Goal: Task Accomplishment & Management: Manage account settings

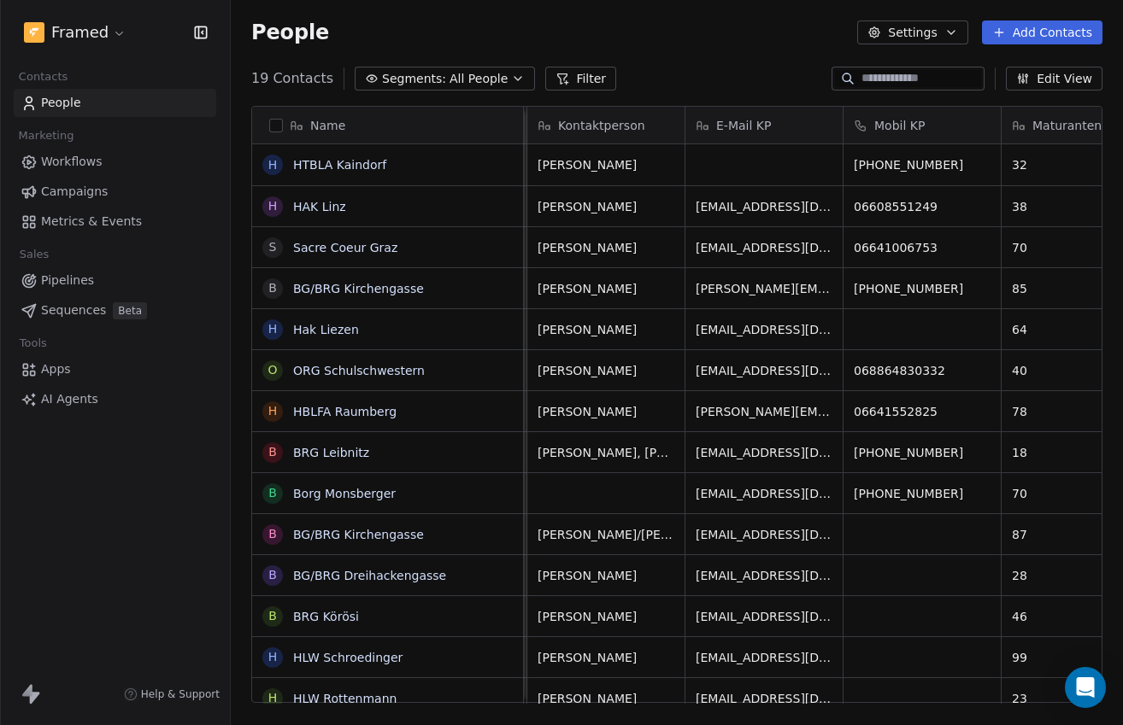
scroll to position [0, 764]
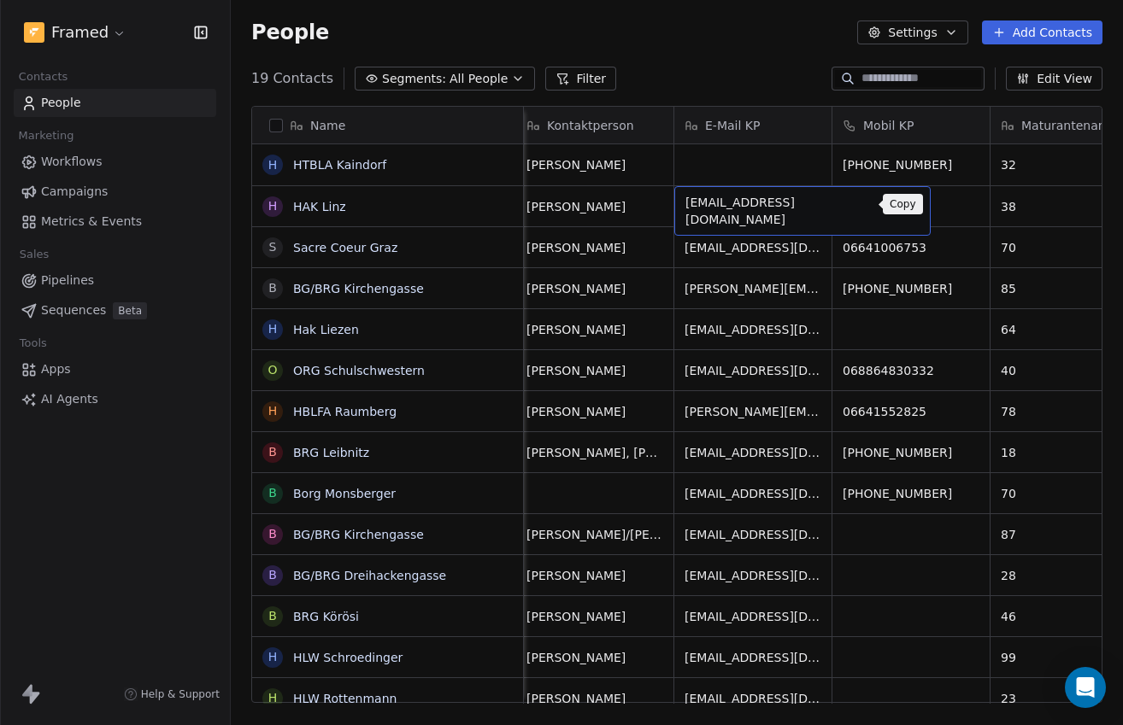
click at [906, 206] on icon "grid" at bounding box center [910, 206] width 8 height 8
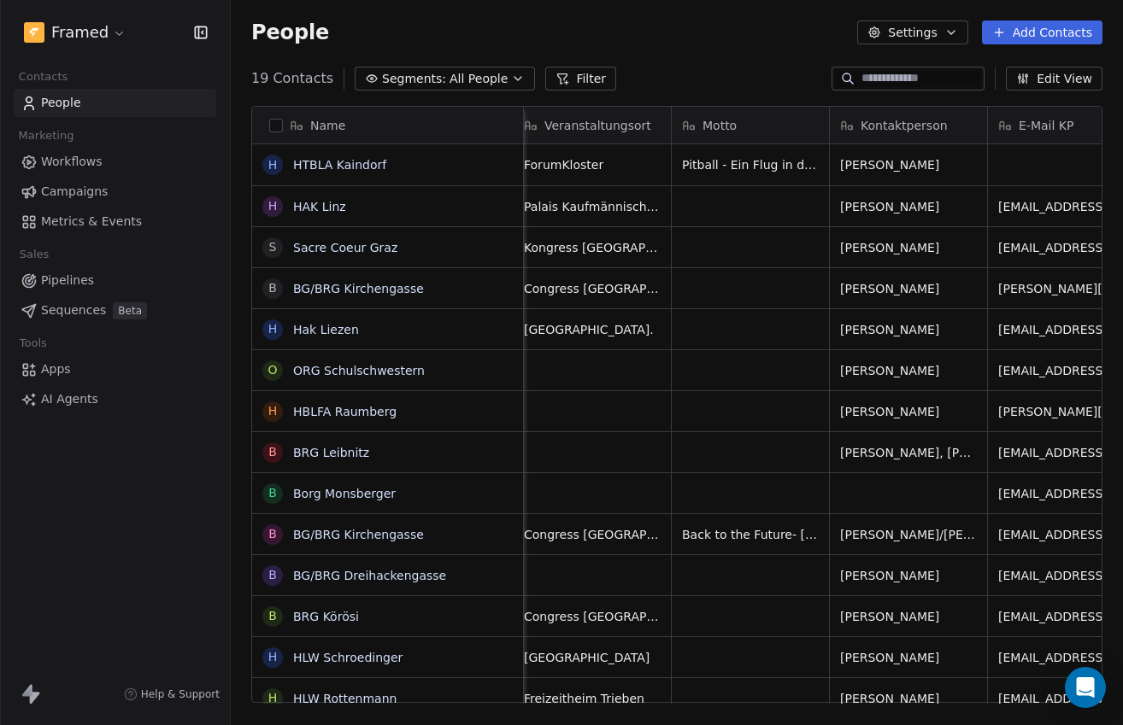
scroll to position [0, 448]
click at [415, 282] on link "BG/BRG Kirchengasse" at bounding box center [358, 289] width 131 height 14
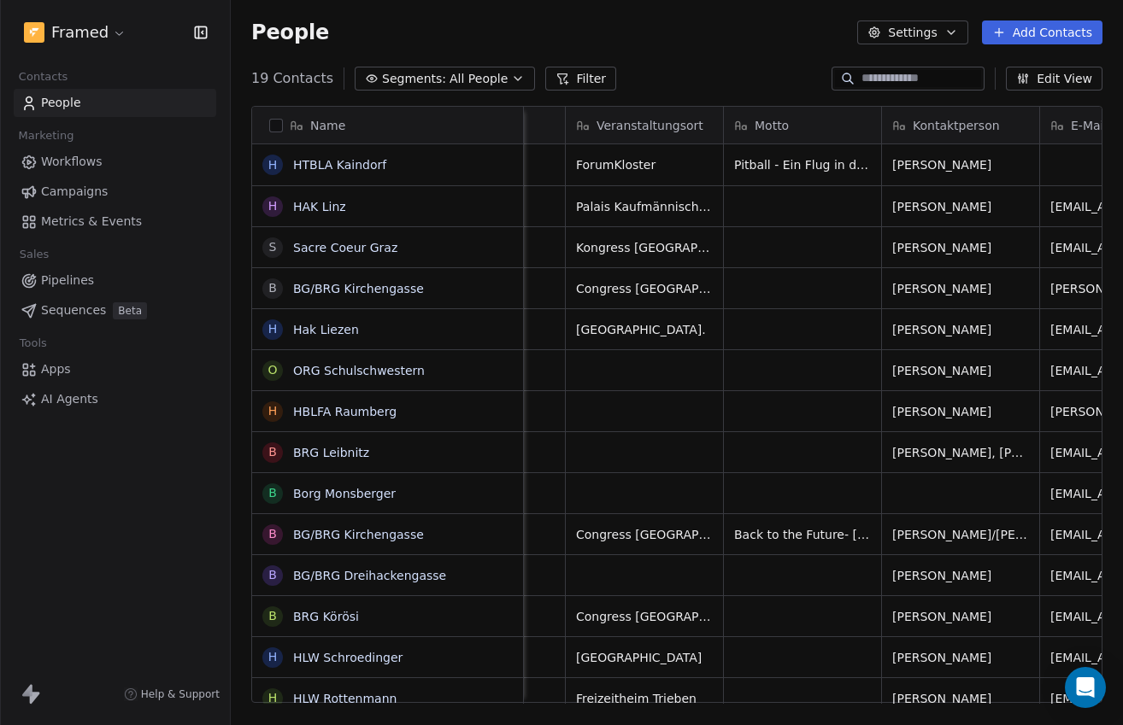
scroll to position [0, 407]
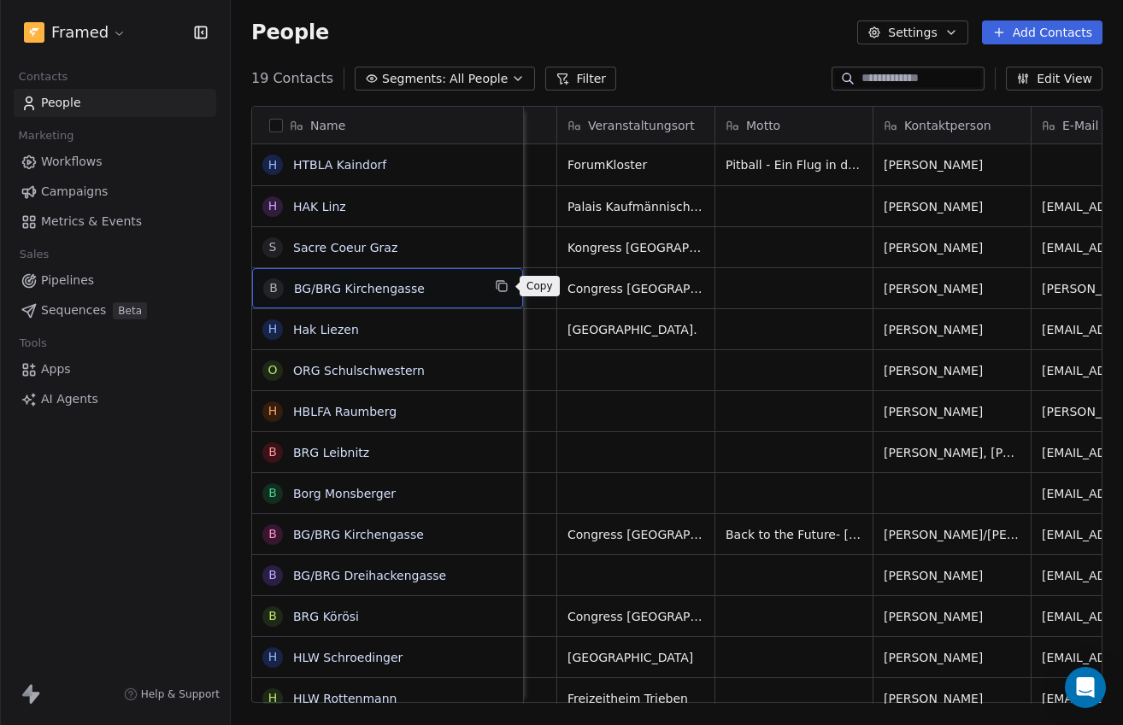
click at [499, 284] on icon "grid" at bounding box center [503, 288] width 8 height 8
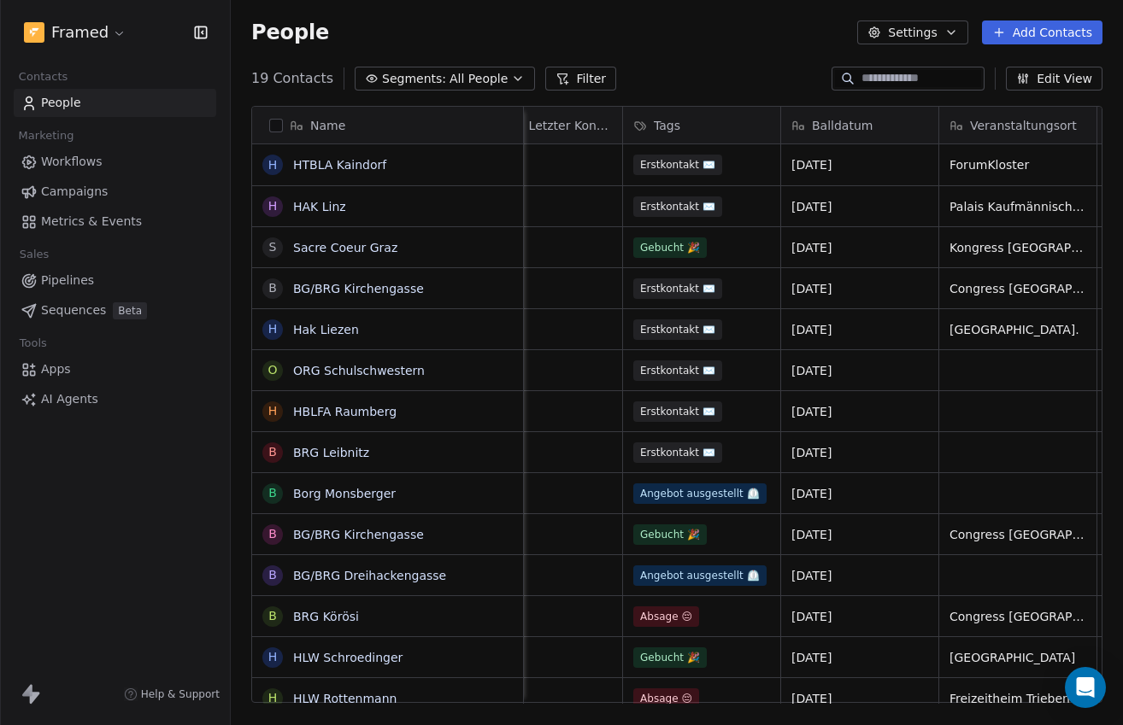
scroll to position [0, 0]
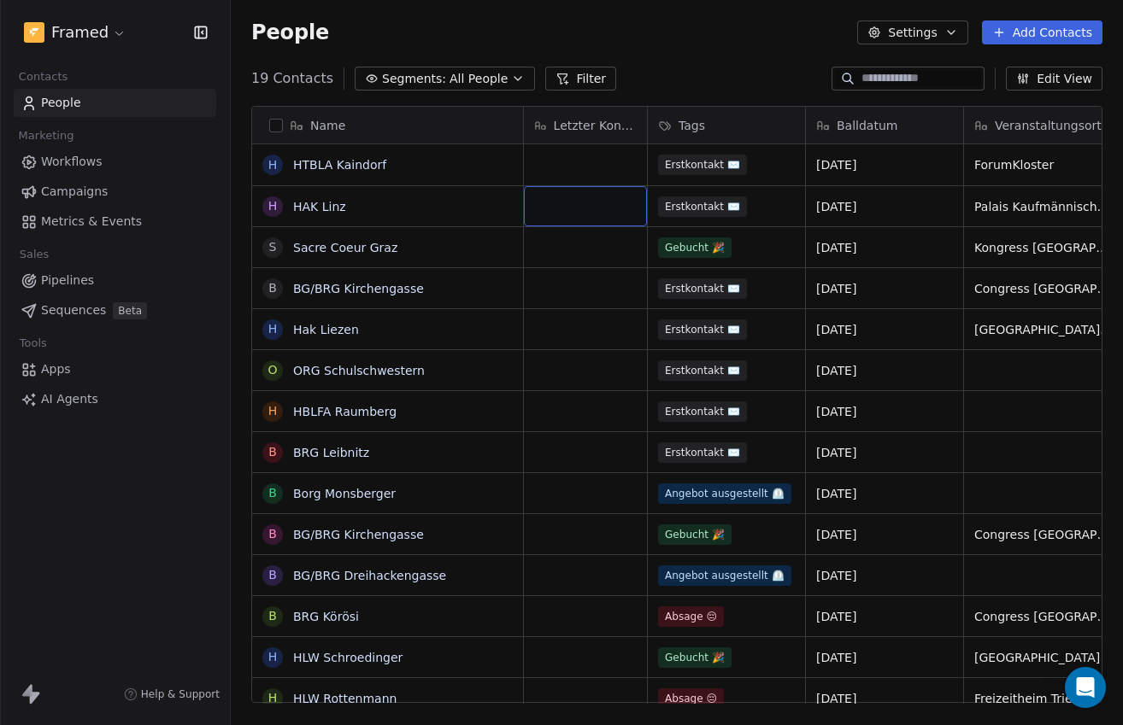
click at [608, 208] on div "grid" at bounding box center [585, 206] width 123 height 40
click at [608, 208] on textarea at bounding box center [585, 212] width 121 height 53
type textarea "**********"
click at [610, 254] on html "Framed Contacts People Marketing Workflows Campaigns Metrics & Events Sales Pip…" at bounding box center [561, 362] width 1123 height 725
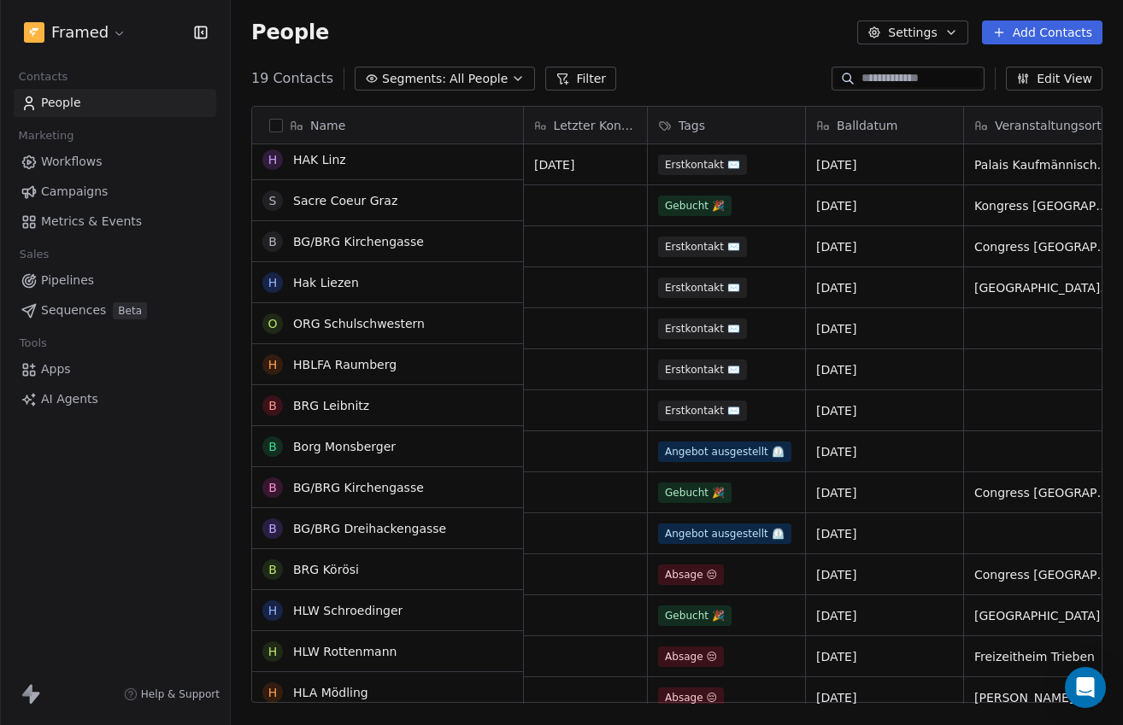
scroll to position [39, 0]
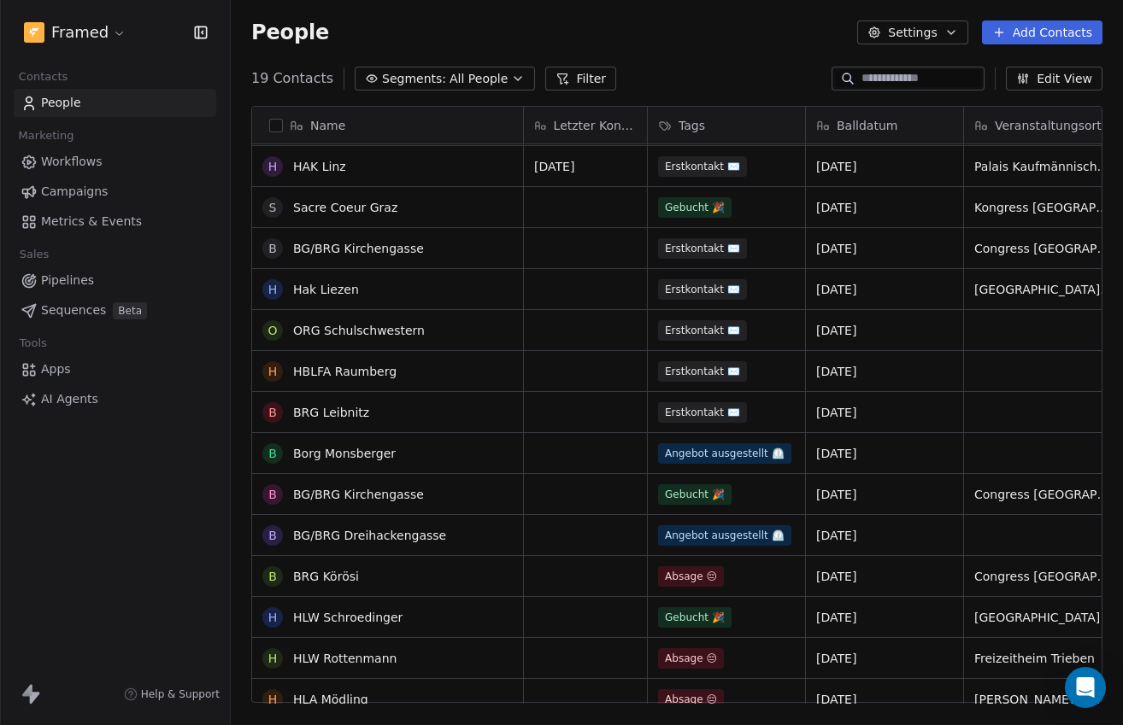
click at [583, 248] on div "grid" at bounding box center [585, 248] width 123 height 40
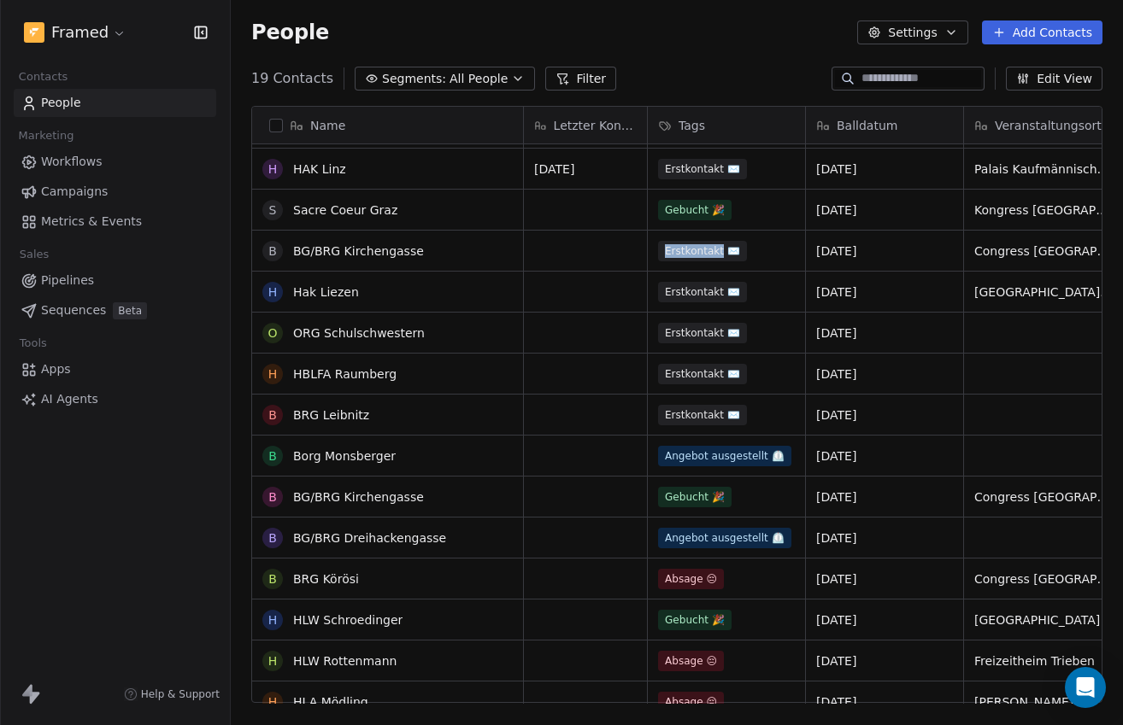
click at [583, 248] on div "grid" at bounding box center [585, 251] width 123 height 40
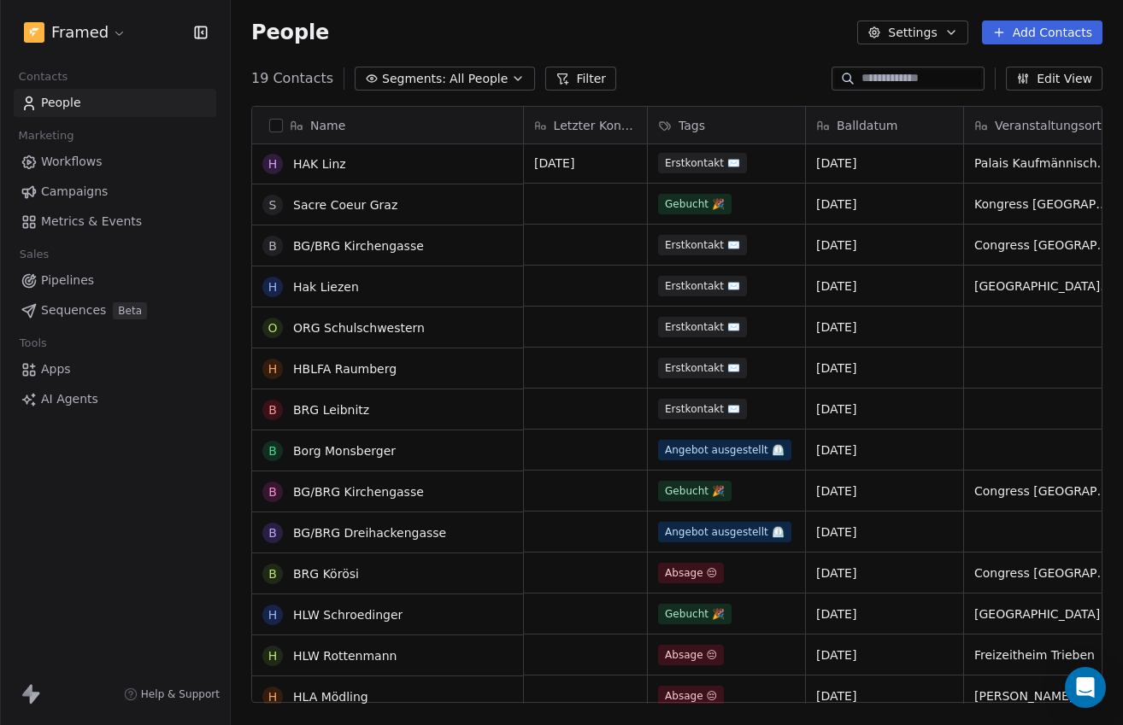
scroll to position [44, 0]
click at [587, 256] on div "grid" at bounding box center [585, 245] width 123 height 40
type textarea "**********"
click at [591, 293] on html "Framed Contacts People Marketing Workflows Campaigns Metrics & Events Sales Pip…" at bounding box center [561, 362] width 1123 height 725
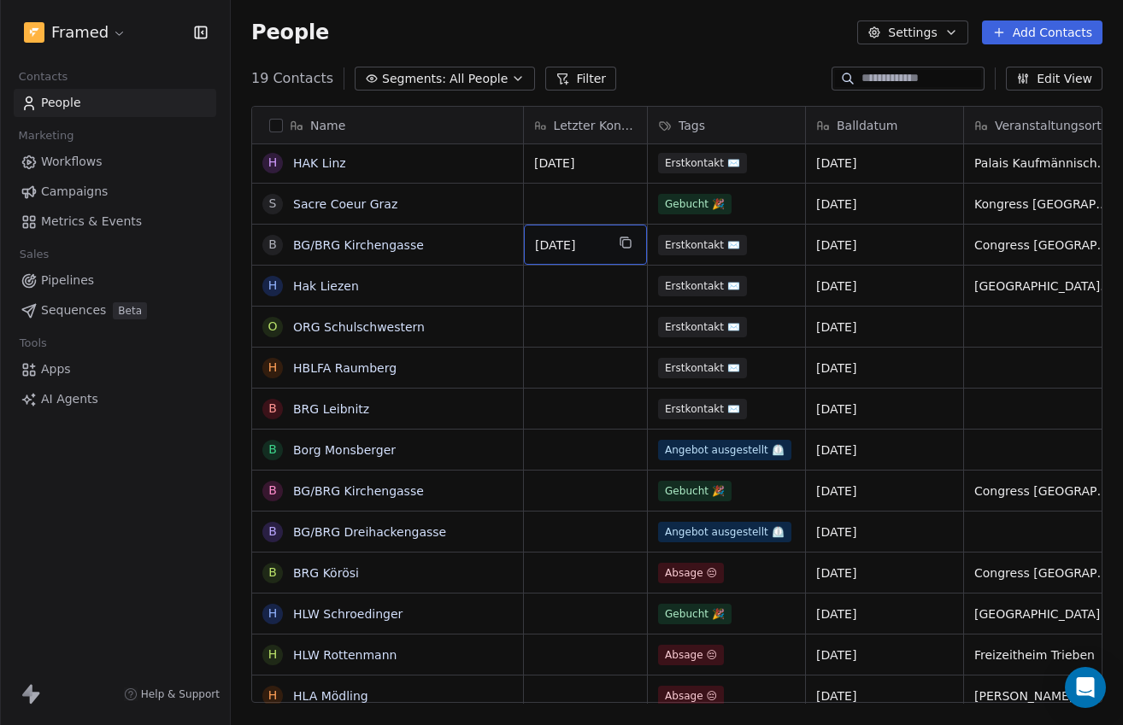
click at [547, 243] on span "[DATE]" at bounding box center [570, 245] width 70 height 17
click at [546, 241] on span "[DATE]" at bounding box center [570, 245] width 70 height 17
click at [547, 241] on span "[DATE]" at bounding box center [570, 245] width 70 height 17
click at [544, 240] on textarea "**********" at bounding box center [585, 251] width 121 height 53
type textarea "**********"
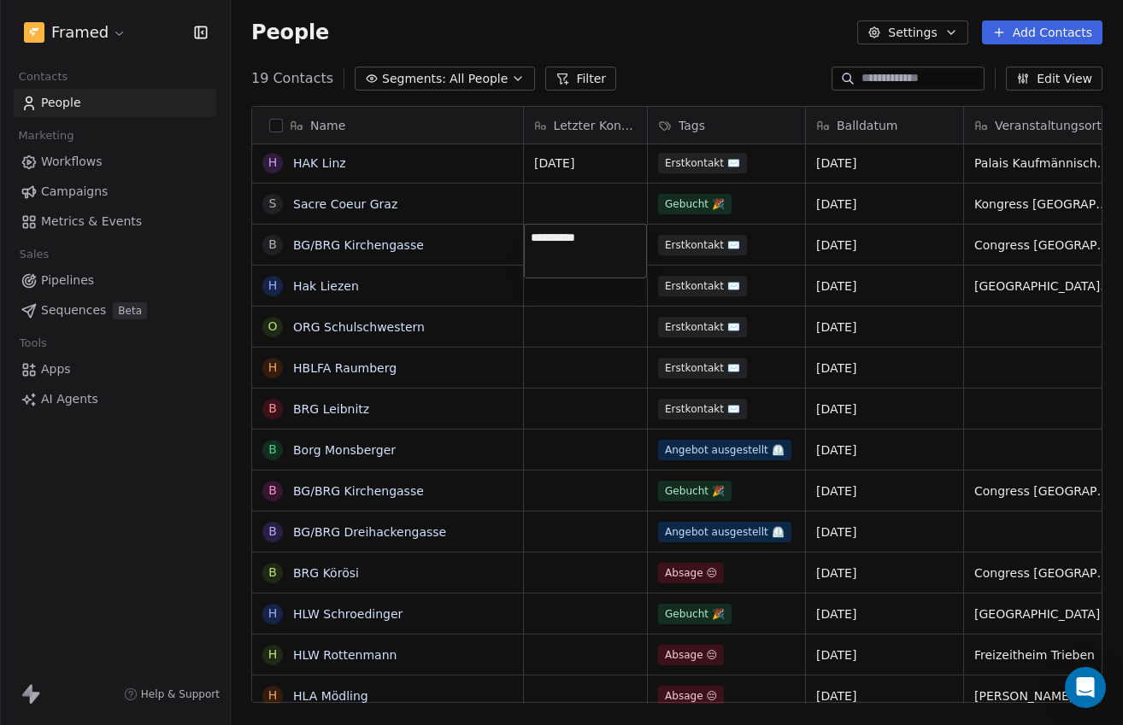
click at [589, 299] on html "Framed Contacts People Marketing Workflows Campaigns Metrics & Events Sales Pip…" at bounding box center [561, 362] width 1123 height 725
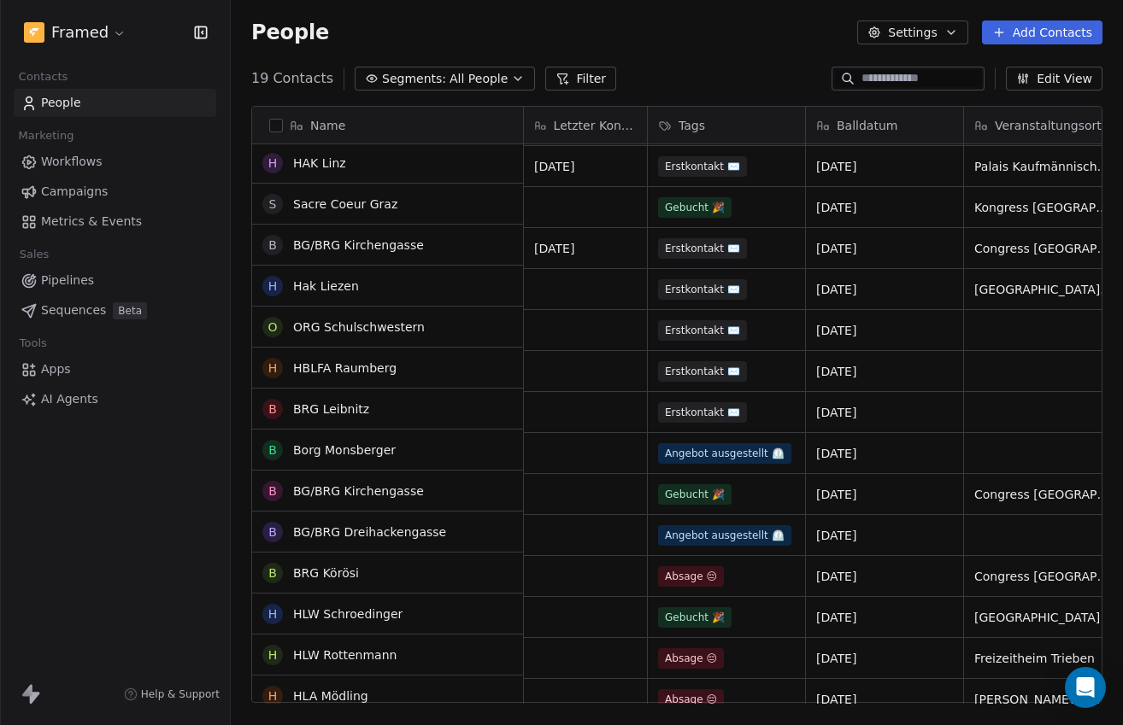
scroll to position [40, 0]
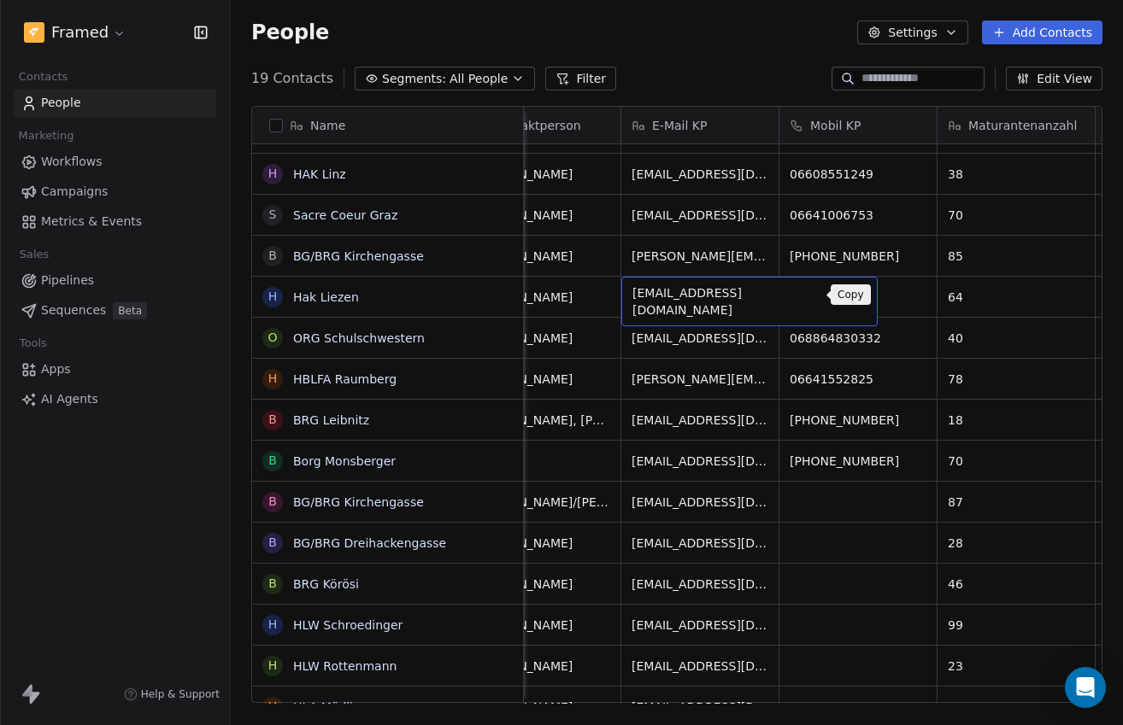
click at [849, 296] on icon "grid" at bounding box center [856, 295] width 14 height 14
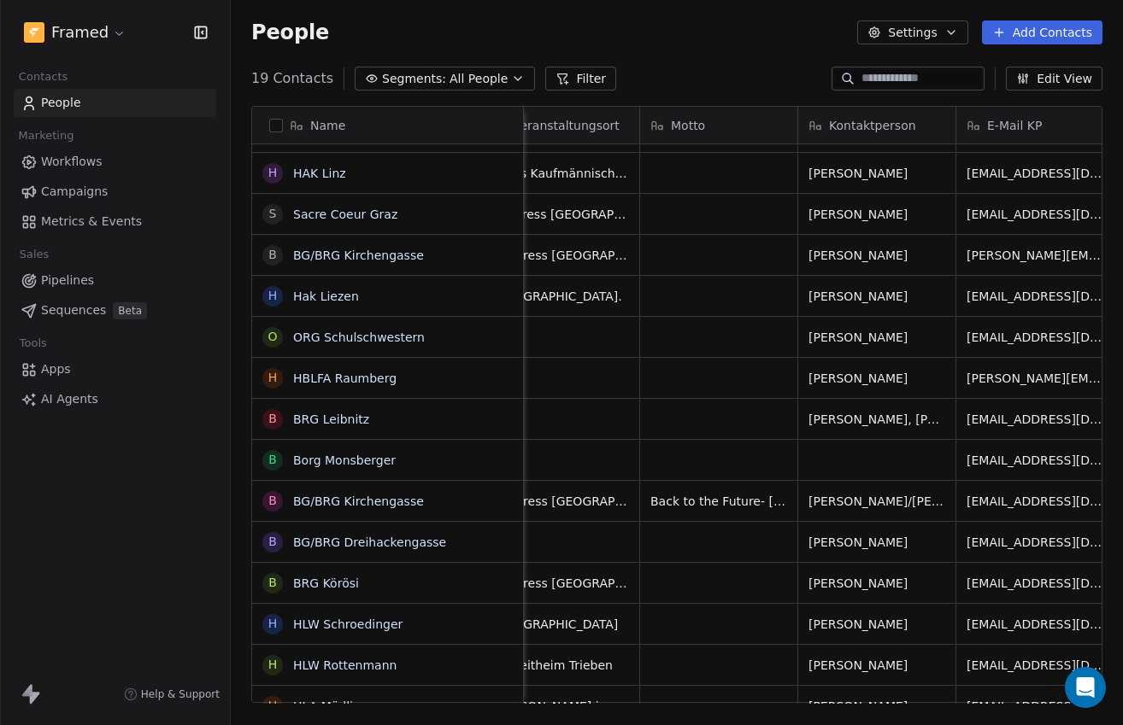
scroll to position [0, 0]
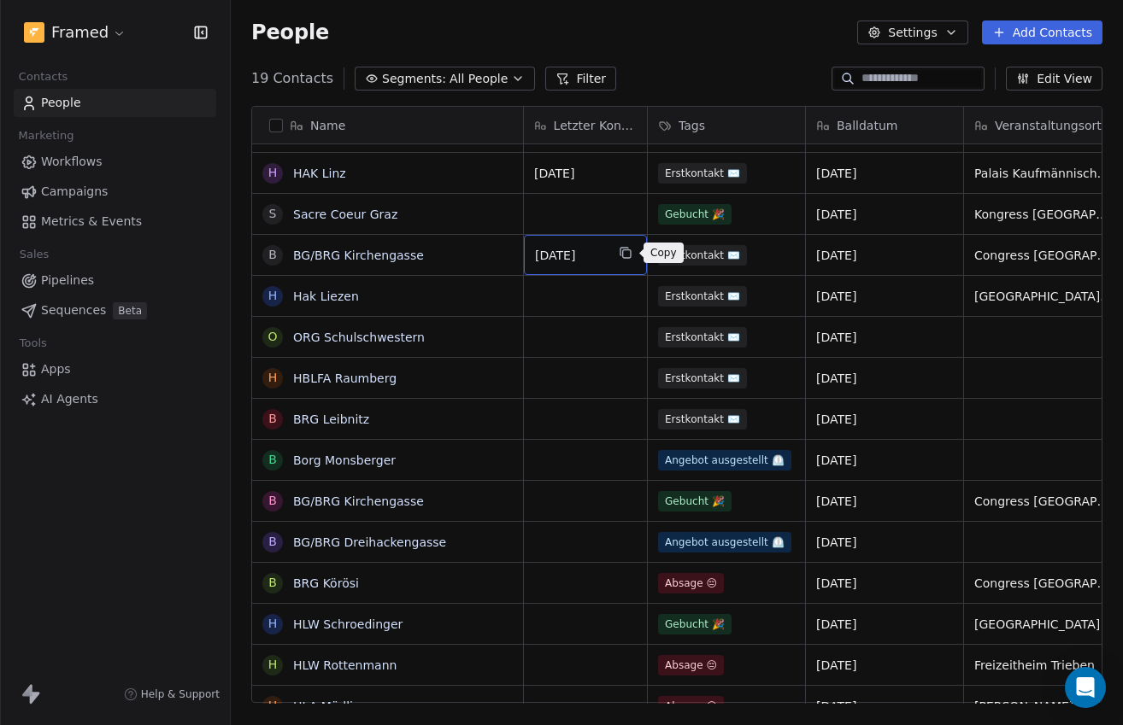
click at [624, 252] on icon "grid" at bounding box center [625, 253] width 14 height 14
click at [591, 301] on div "grid" at bounding box center [585, 296] width 123 height 40
type textarea "**********"
click at [604, 358] on html "Framed Contacts People Marketing Workflows Campaigns Metrics & Events Sales Pip…" at bounding box center [561, 362] width 1123 height 725
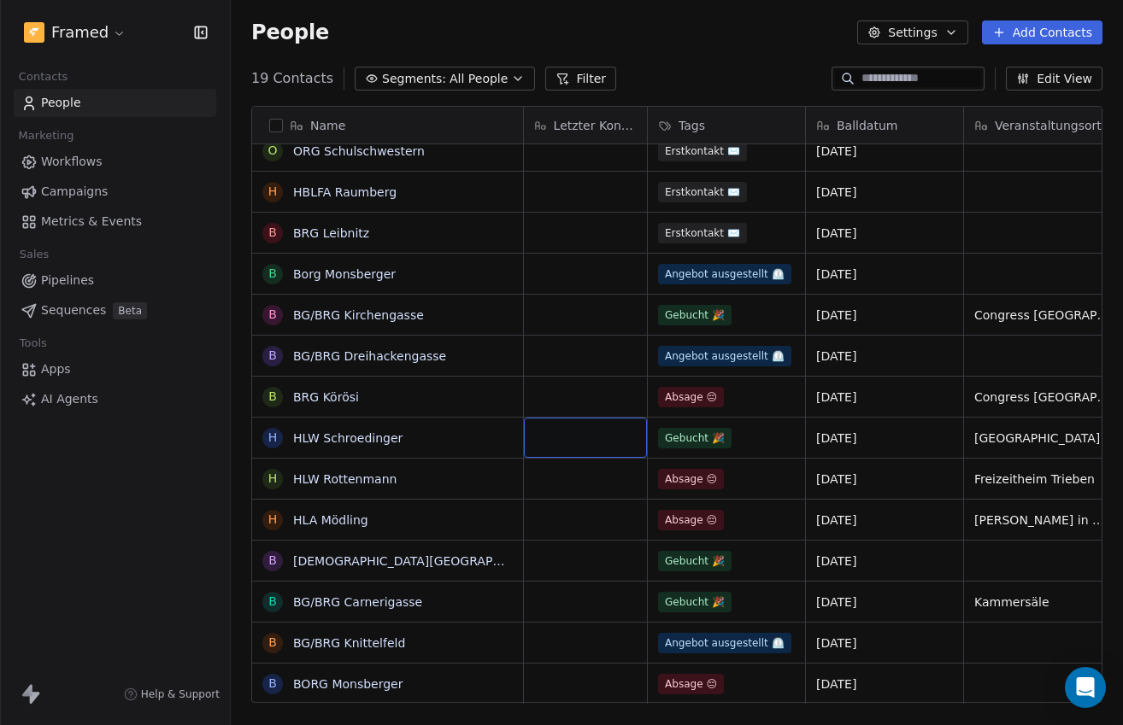
click at [566, 442] on div "grid" at bounding box center [585, 438] width 123 height 40
type textarea "**********"
click at [589, 507] on html "Framed Contacts People Marketing Workflows Campaigns Metrics & Events Sales Pip…" at bounding box center [561, 362] width 1123 height 725
click at [547, 437] on span "[DATE]" at bounding box center [570, 438] width 70 height 17
click at [556, 440] on span "[DATE]" at bounding box center [570, 438] width 70 height 17
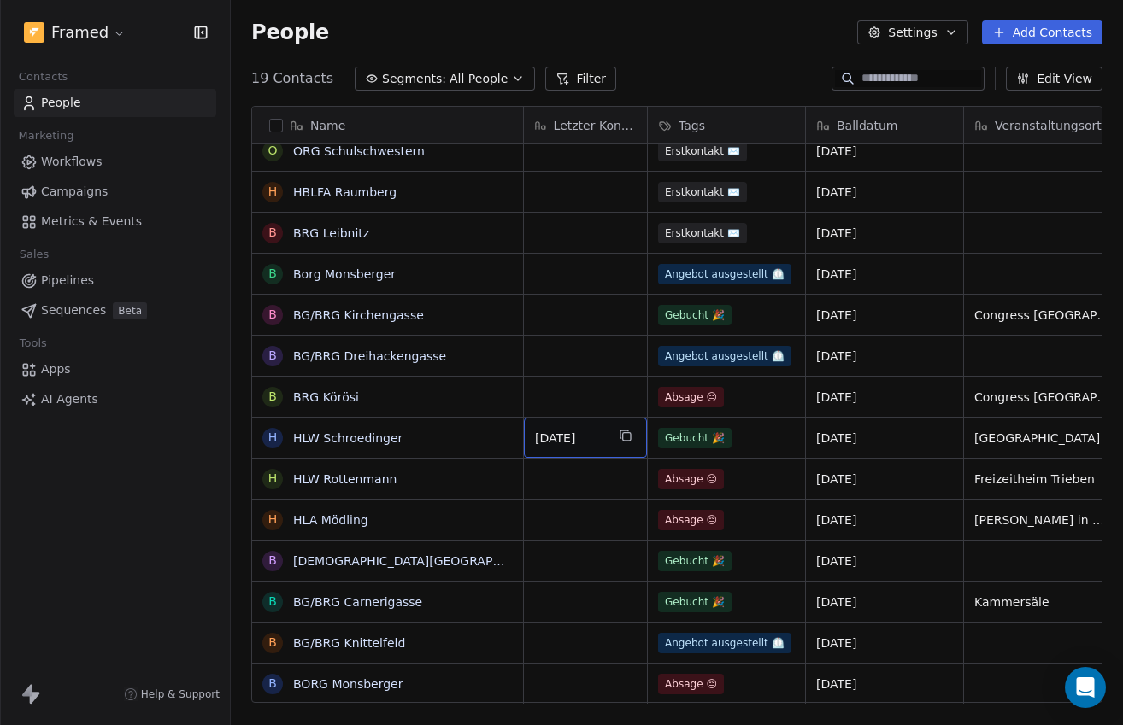
click at [548, 440] on span "[DATE]" at bounding box center [570, 438] width 70 height 17
click at [546, 431] on textarea "**********" at bounding box center [585, 444] width 121 height 53
type textarea "**********"
click at [611, 368] on html "Framed Contacts People Marketing Workflows Campaigns Metrics & Events Sales Pip…" at bounding box center [561, 362] width 1123 height 725
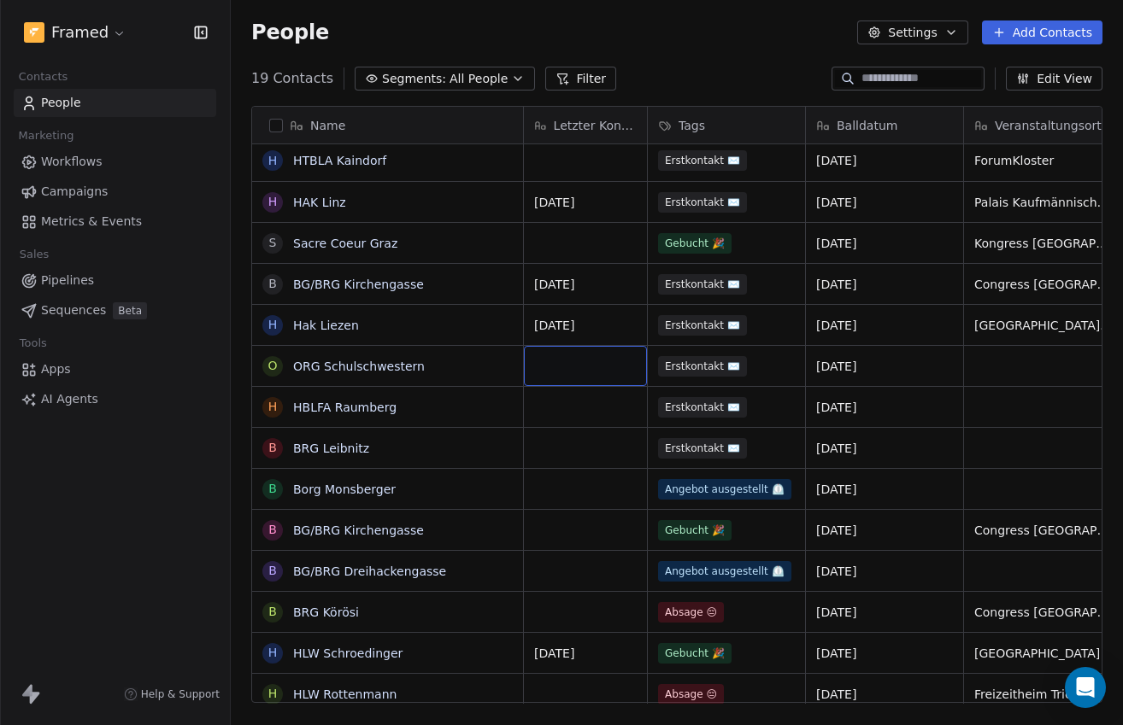
click at [604, 360] on div "grid" at bounding box center [585, 366] width 123 height 40
type textarea "**********"
click at [595, 410] on html "Framed Contacts People Marketing Workflows Campaigns Metrics & Events Sales Pip…" at bounding box center [561, 362] width 1123 height 725
click at [750, 407] on div "Erstkontakt ✉️" at bounding box center [711, 407] width 104 height 21
click at [748, 407] on div "Erstkontakt ✉️" at bounding box center [711, 407] width 104 height 21
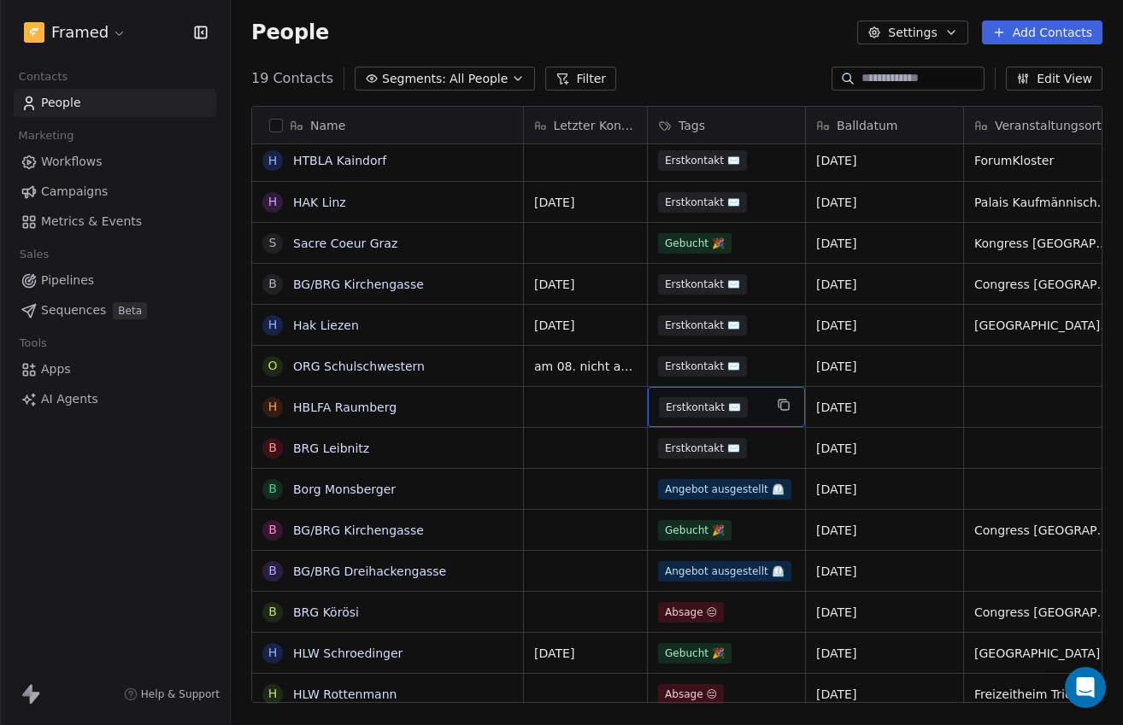
click at [742, 404] on div "Erstkontakt ✉️" at bounding box center [711, 407] width 104 height 21
click at [613, 413] on div "grid" at bounding box center [585, 407] width 123 height 40
type textarea "**********"
click at [709, 412] on html "Framed Contacts People Marketing Workflows Campaigns Metrics & Events Sales Pip…" at bounding box center [561, 362] width 1123 height 725
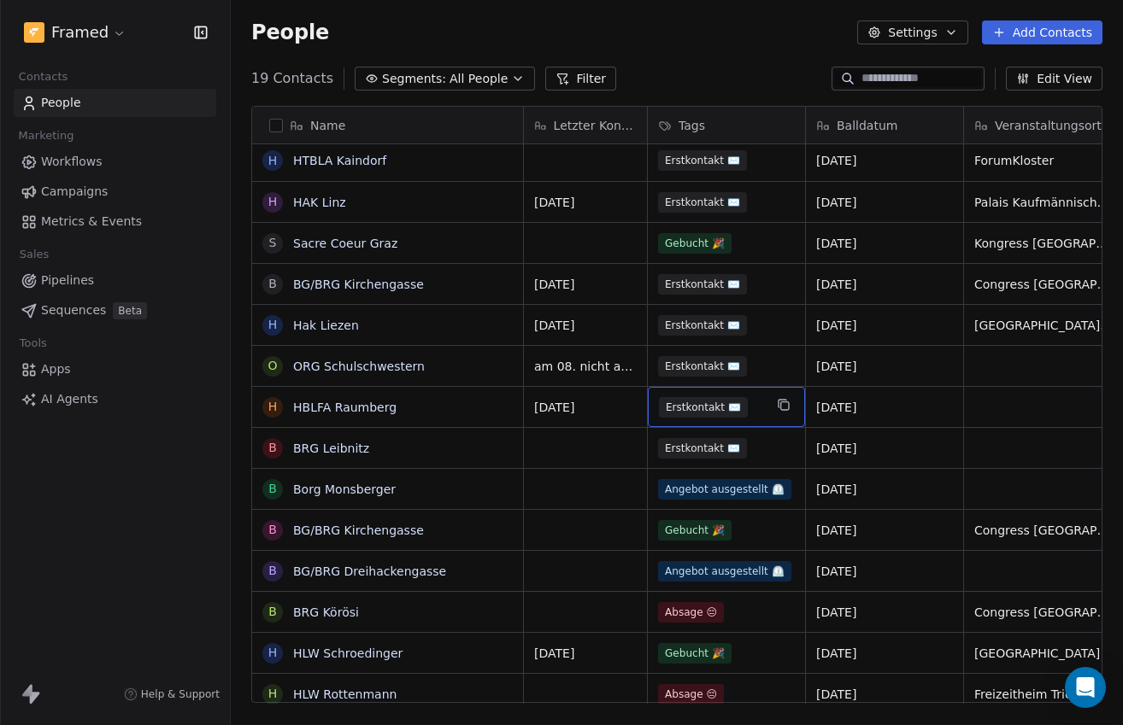
click at [718, 408] on span "Erstkontakt ✉️" at bounding box center [703, 407] width 89 height 21
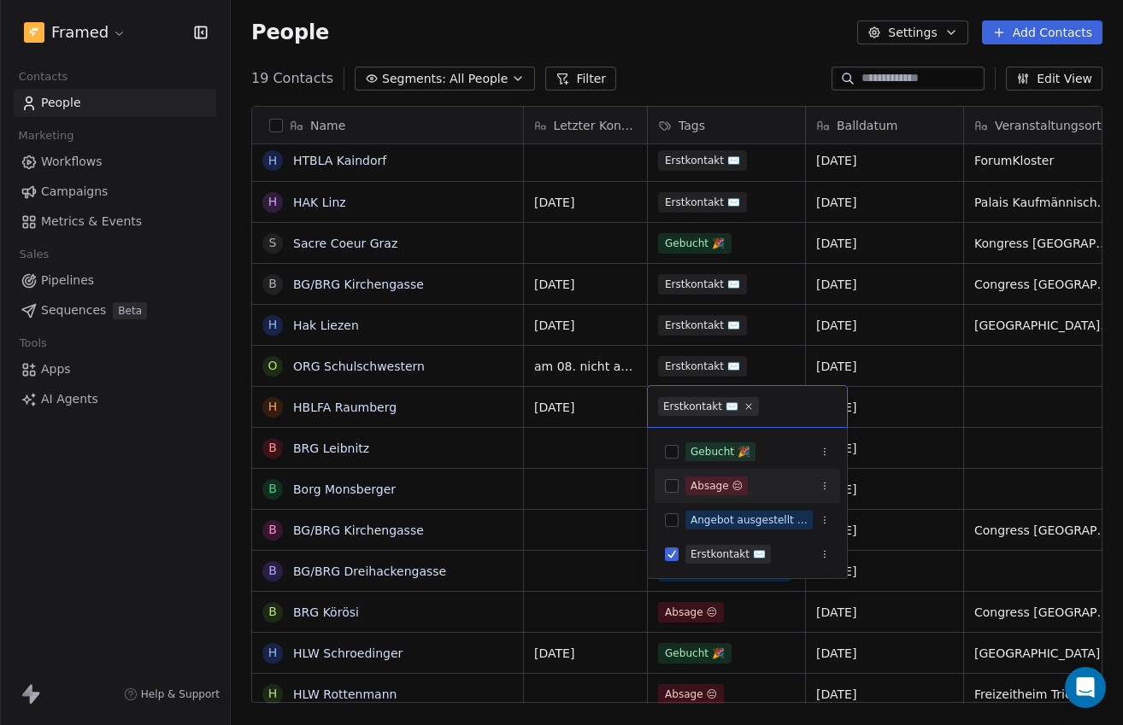
click at [666, 482] on button "Suggestions" at bounding box center [672, 486] width 14 height 14
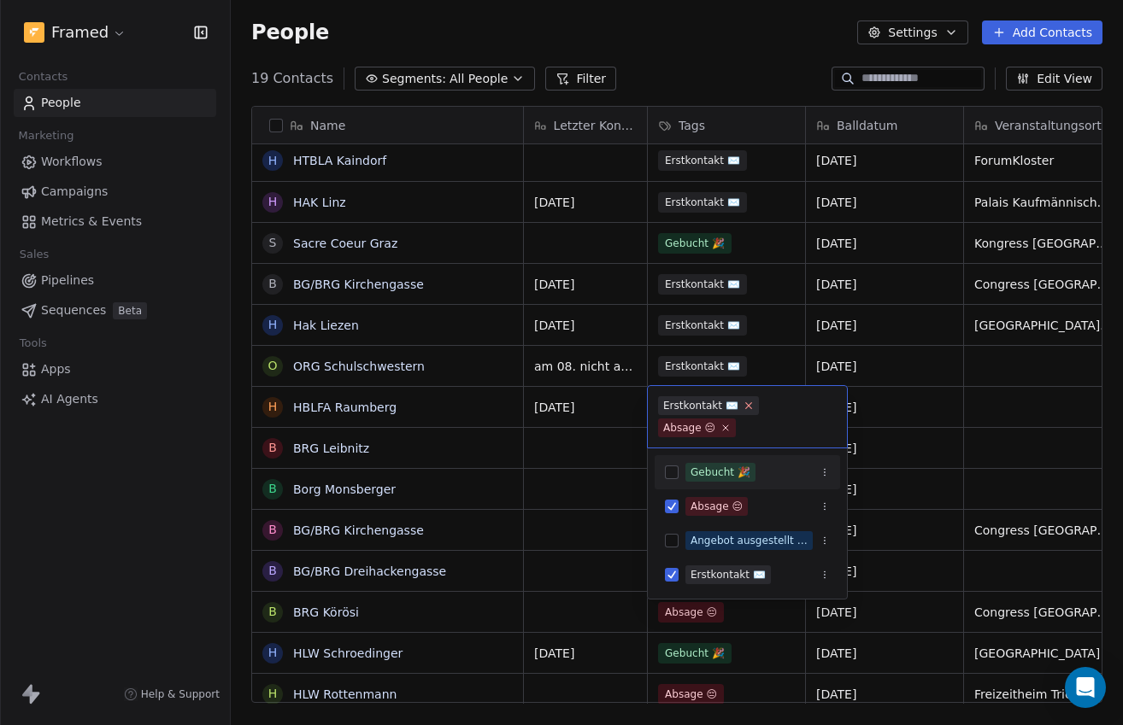
click at [747, 406] on icon at bounding box center [747, 405] width 11 height 11
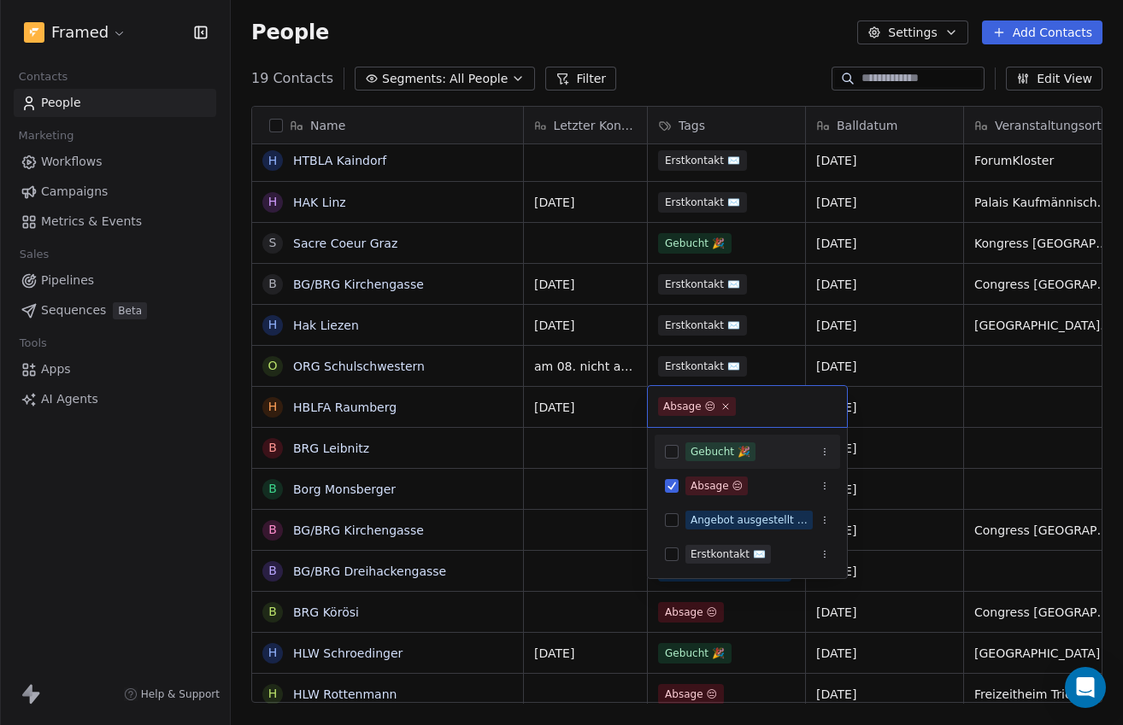
click at [898, 415] on html "Framed Contacts People Marketing Workflows Campaigns Metrics & Events Sales Pip…" at bounding box center [561, 362] width 1123 height 725
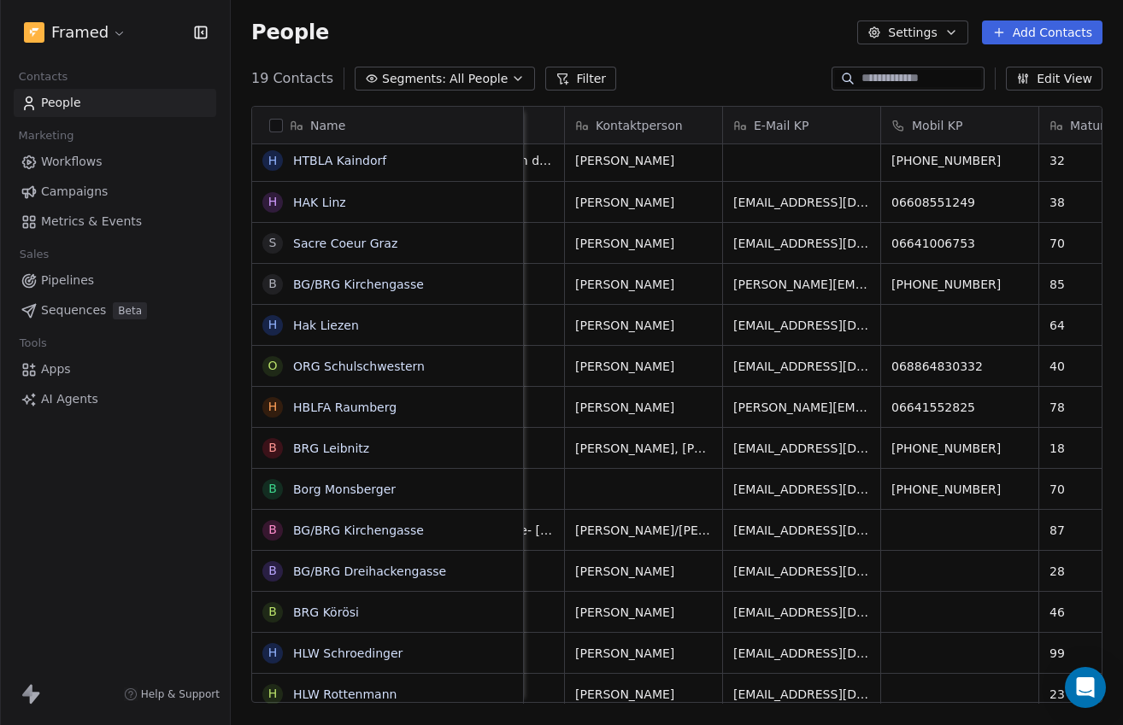
scroll to position [0, 718]
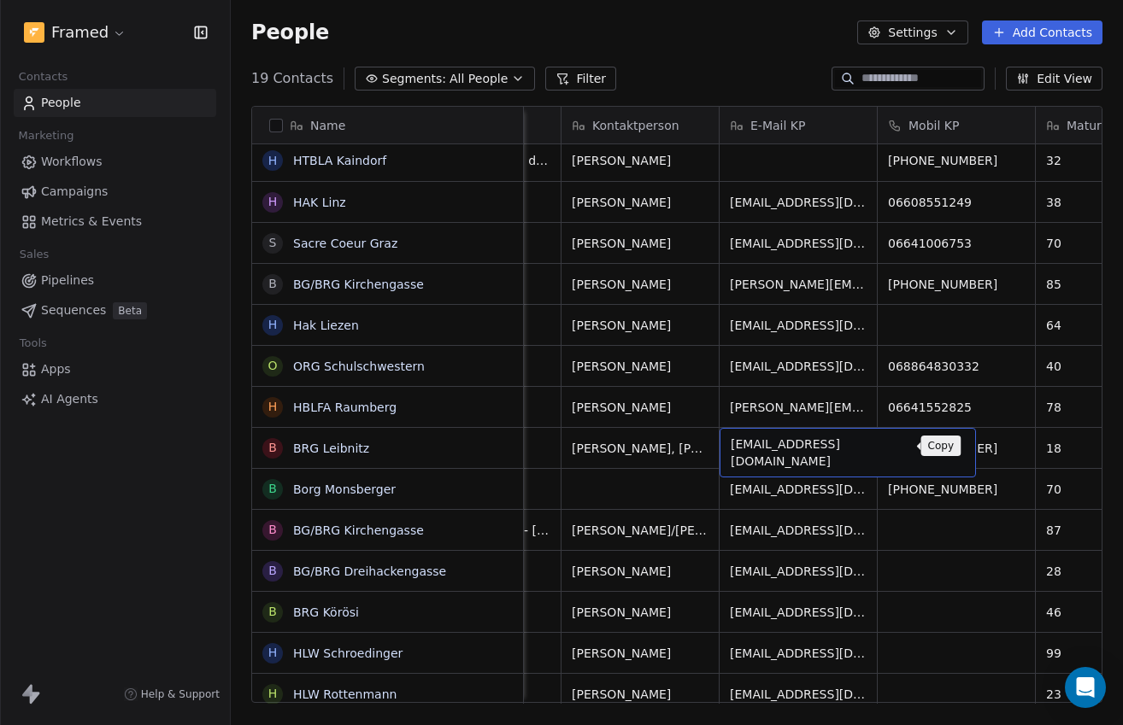
click at [944, 444] on button "grid" at bounding box center [954, 446] width 21 height 21
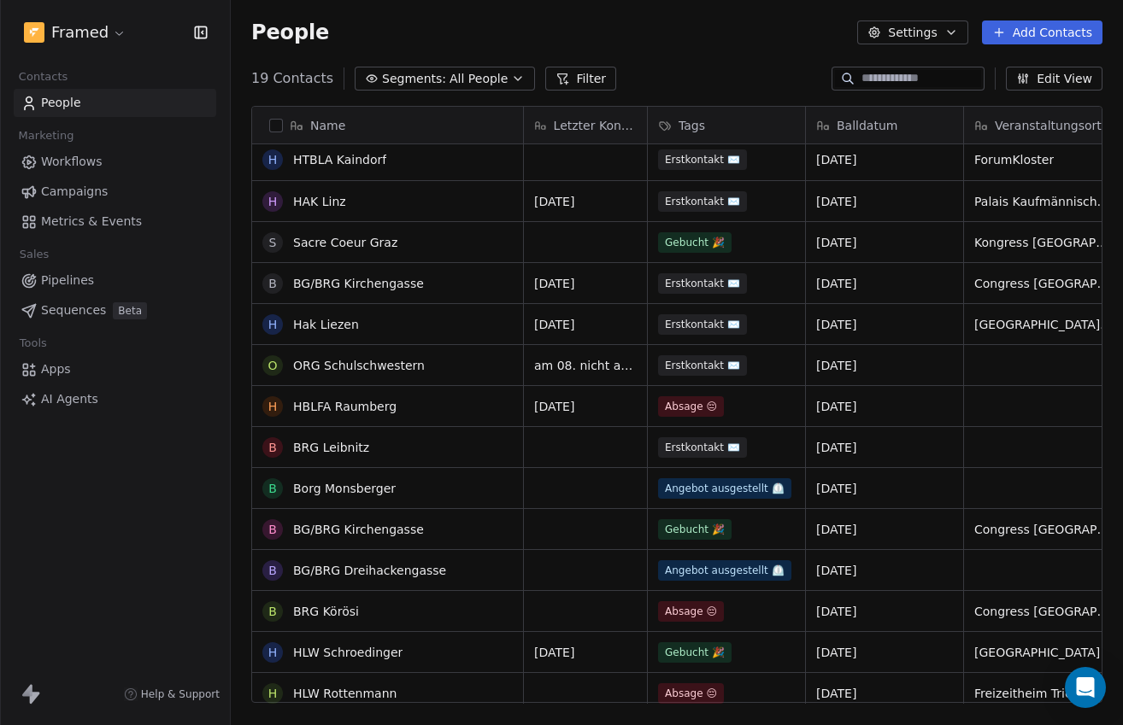
scroll to position [2, 0]
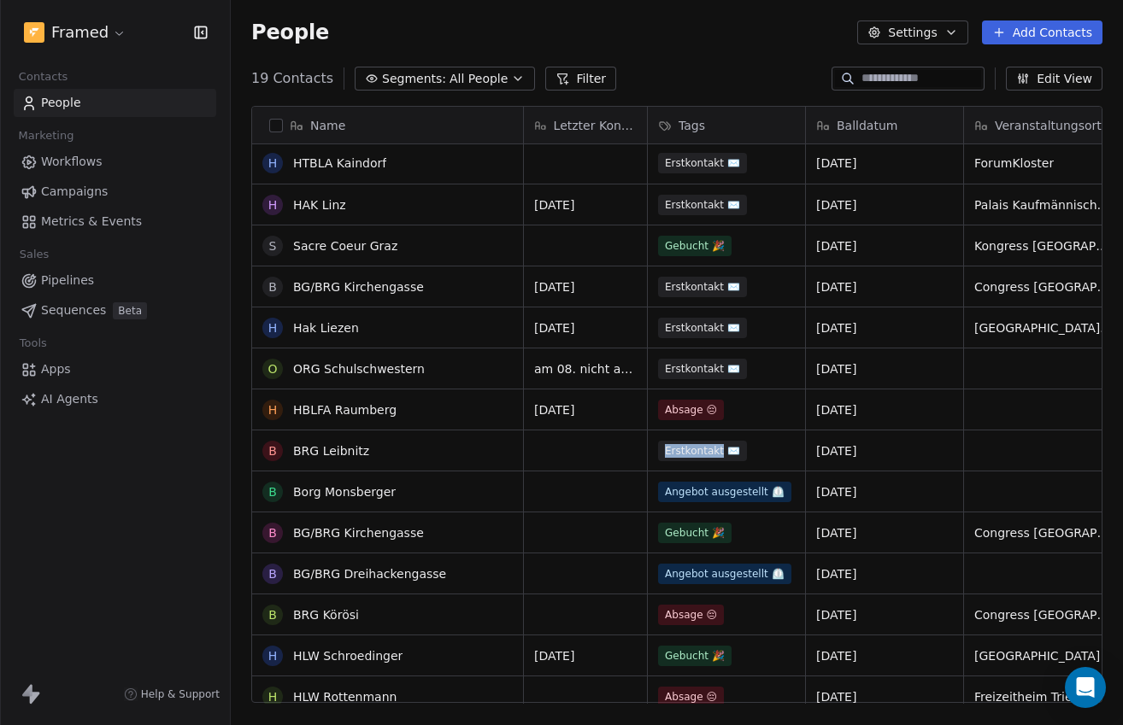
click at [572, 447] on div "grid" at bounding box center [585, 451] width 123 height 40
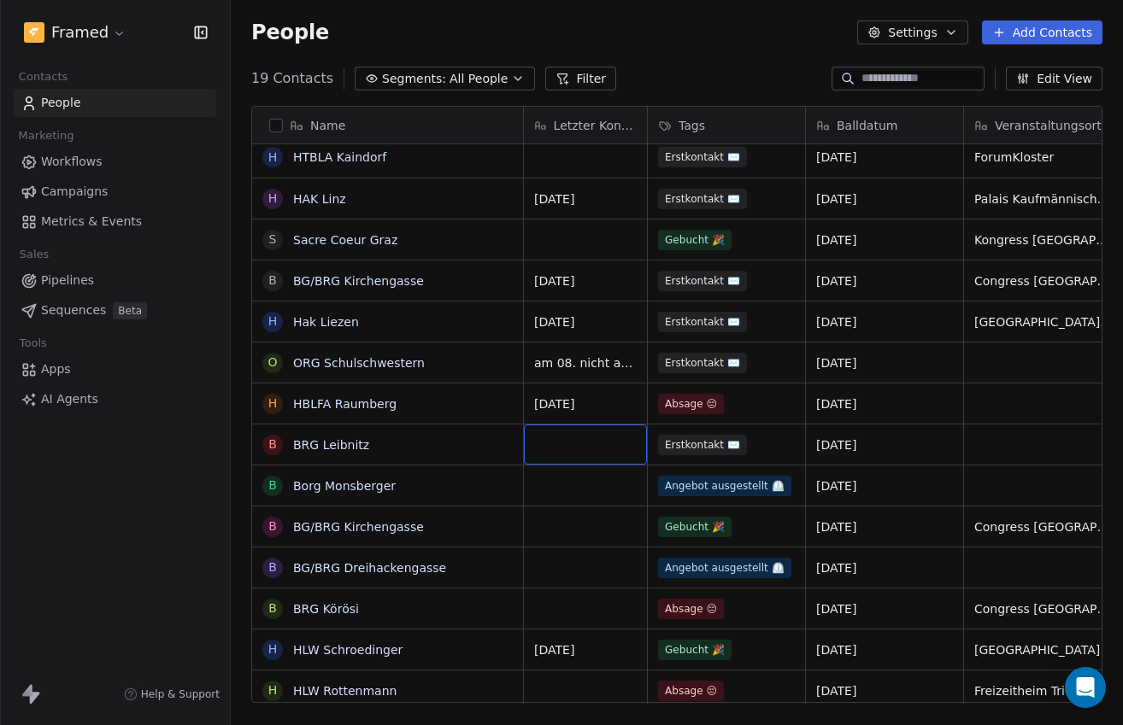
click at [575, 452] on div "grid" at bounding box center [585, 445] width 123 height 40
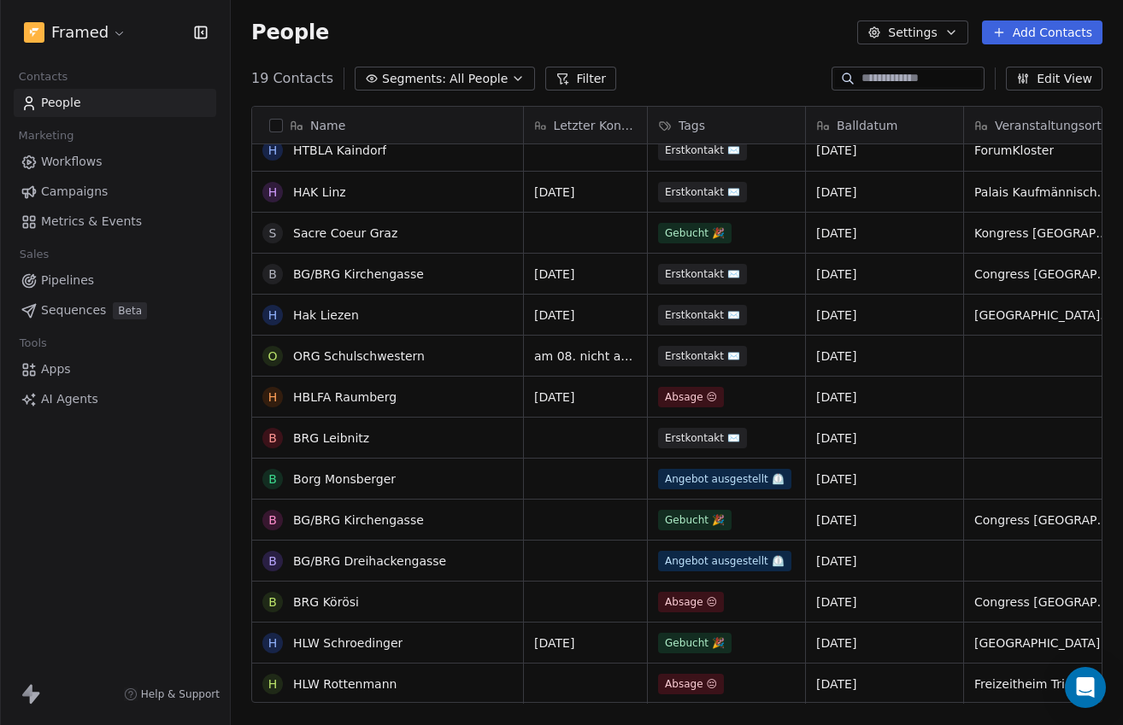
scroll to position [16, 0]
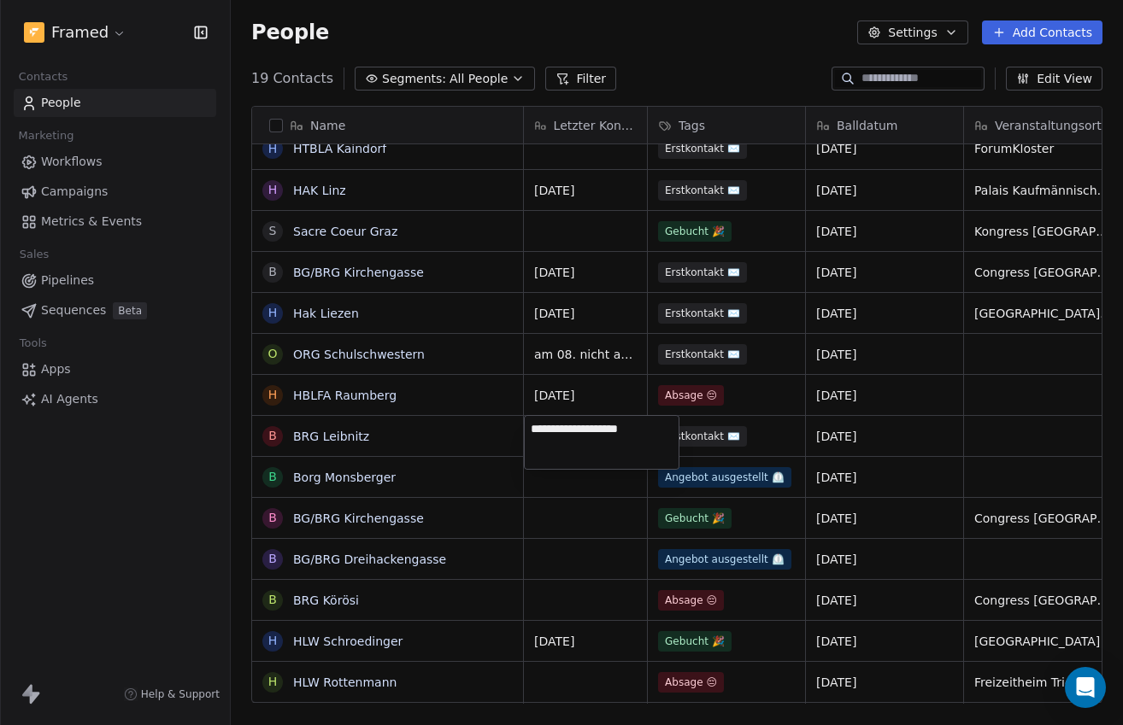
type textarea "**********"
click at [610, 500] on html "Framed Contacts People Marketing Workflows Campaigns Metrics & Events Sales Pip…" at bounding box center [561, 362] width 1123 height 725
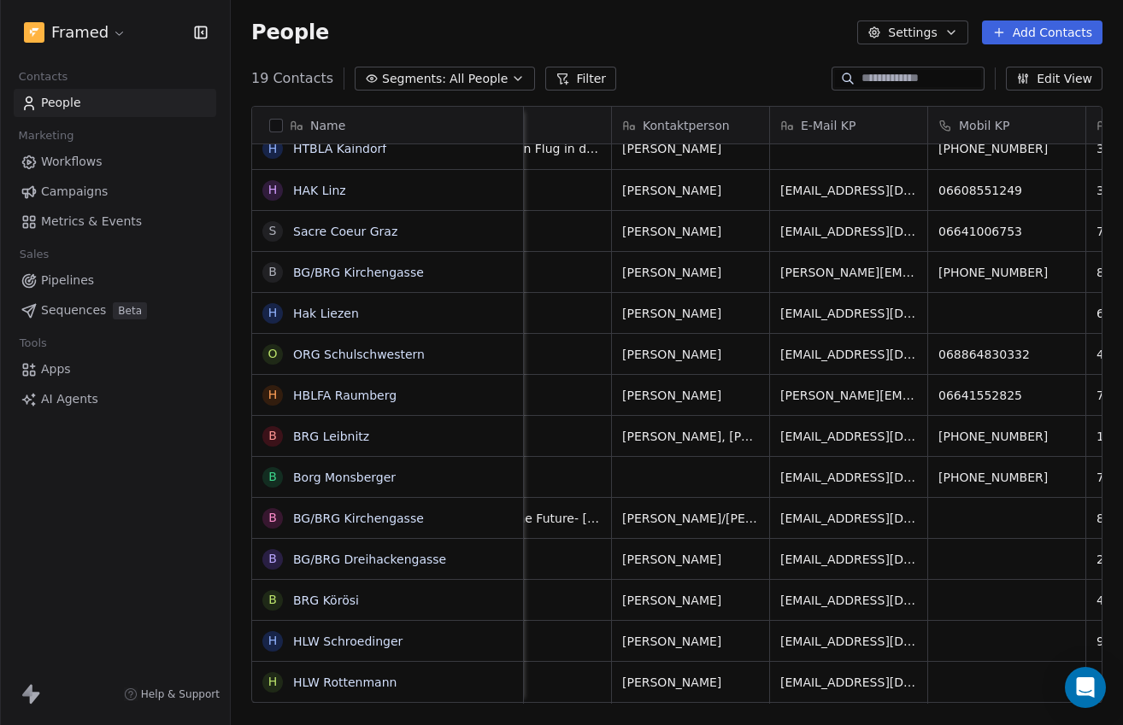
scroll to position [0, 684]
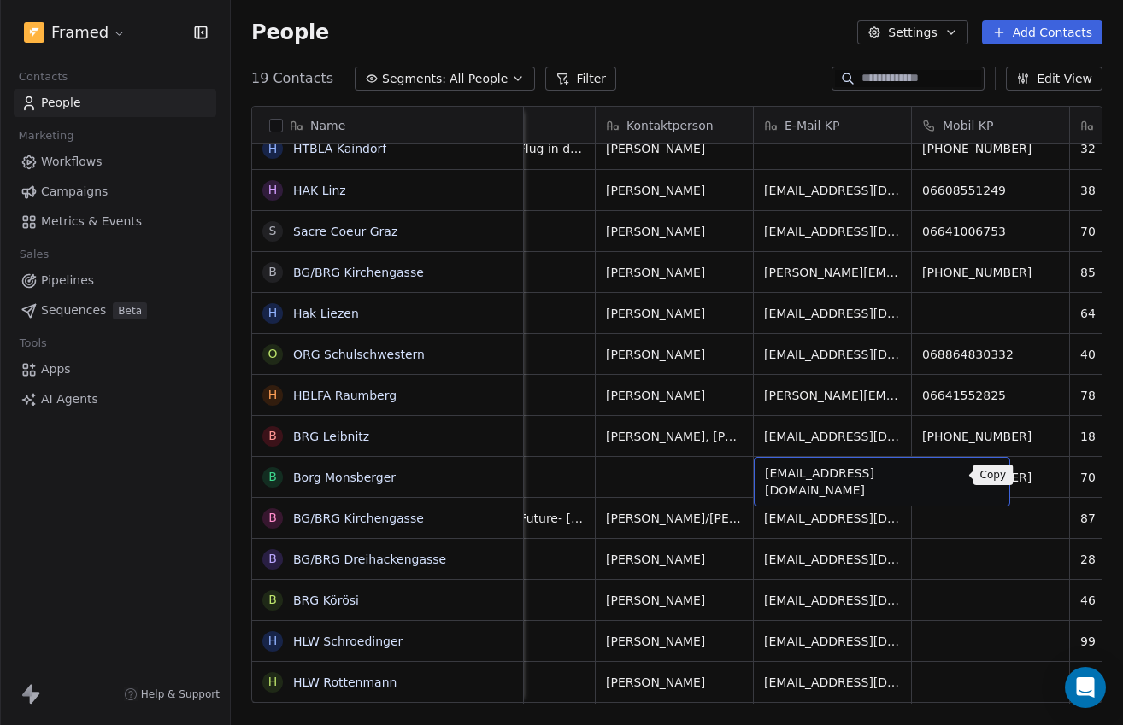
click at [982, 475] on icon "grid" at bounding box center [989, 475] width 14 height 14
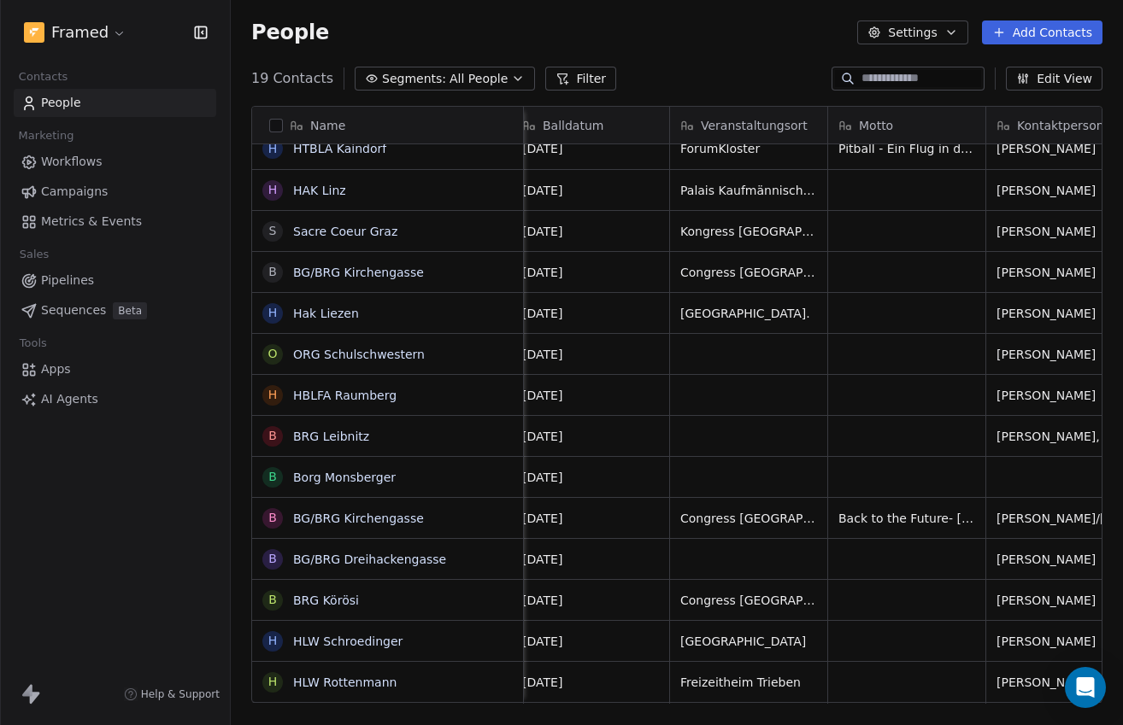
scroll to position [0, 0]
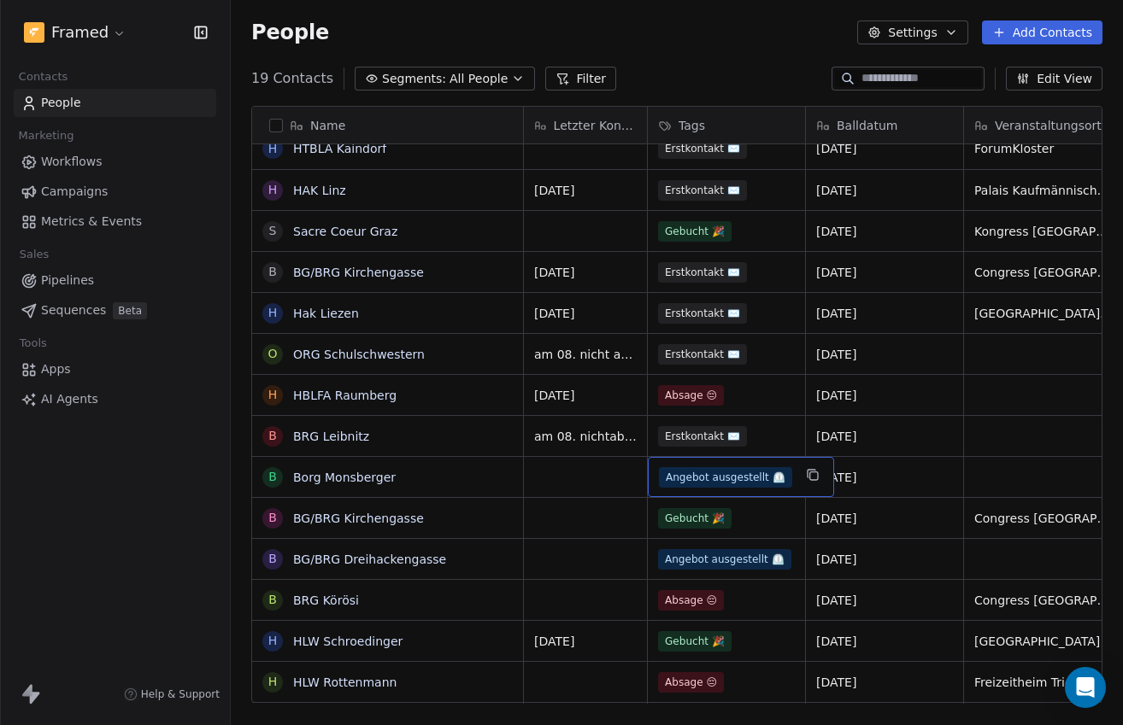
click at [793, 483] on div "Angebot ausgestellt ⏲️" at bounding box center [741, 477] width 186 height 40
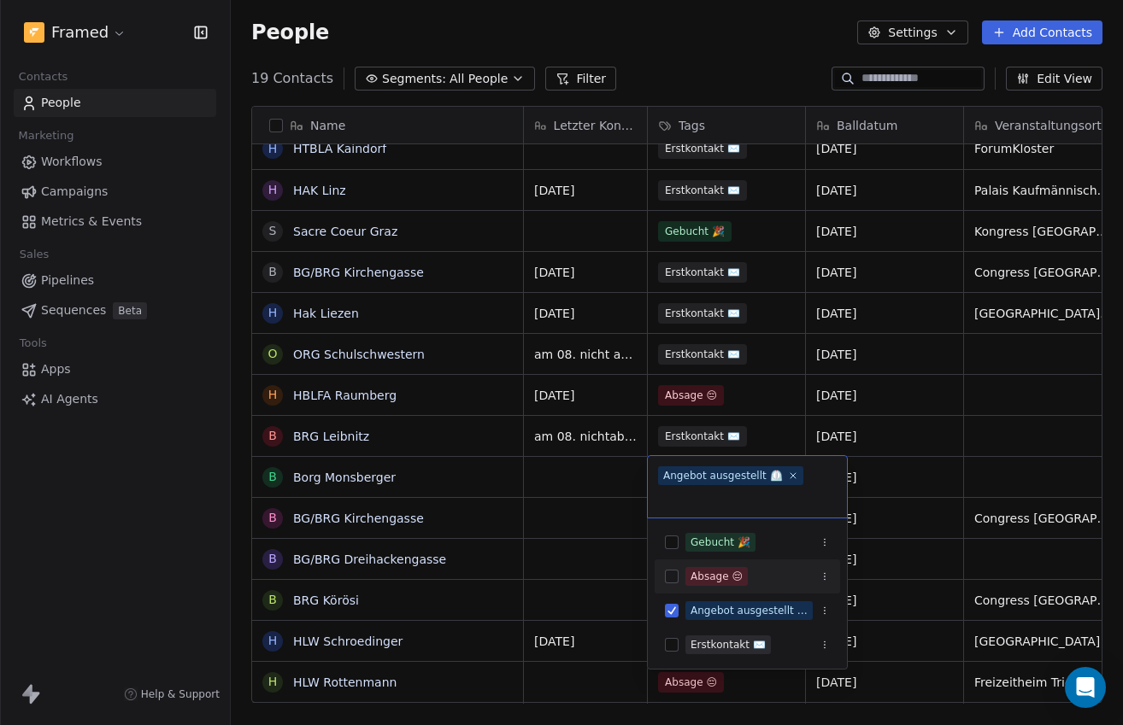
click at [675, 581] on button "Suggestions" at bounding box center [672, 577] width 14 height 14
click at [788, 477] on icon at bounding box center [792, 475] width 11 height 11
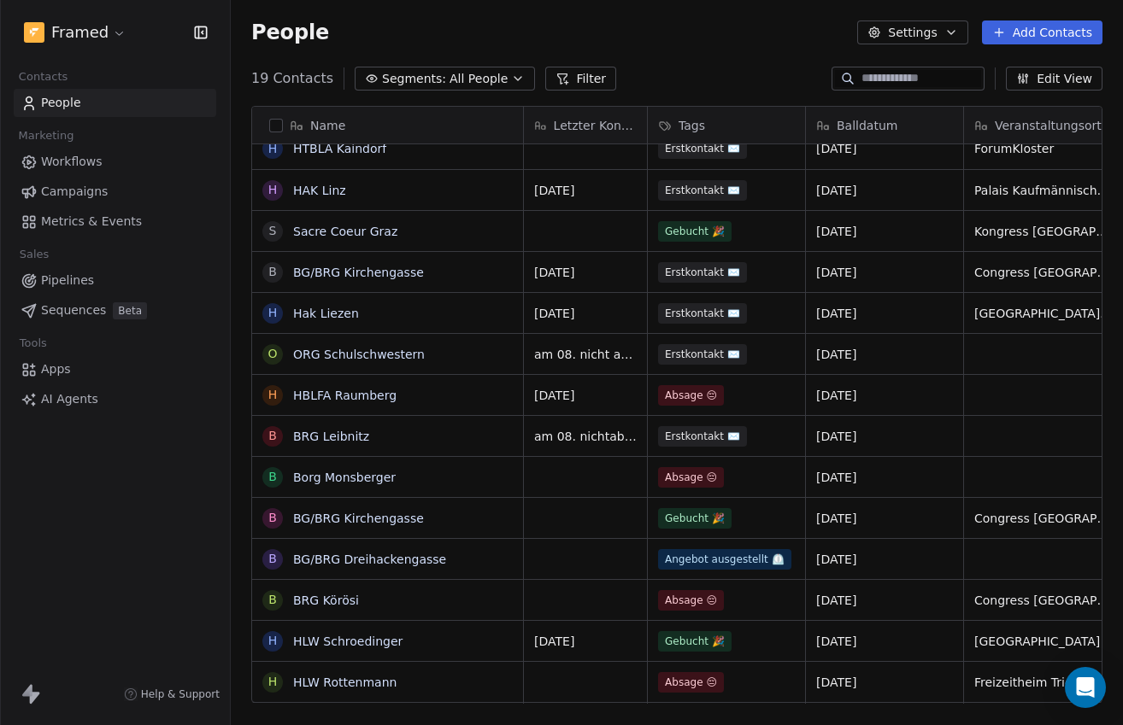
click at [616, 471] on html "Framed Contacts People Marketing Workflows Campaigns Metrics & Events Sales Pip…" at bounding box center [561, 362] width 1123 height 725
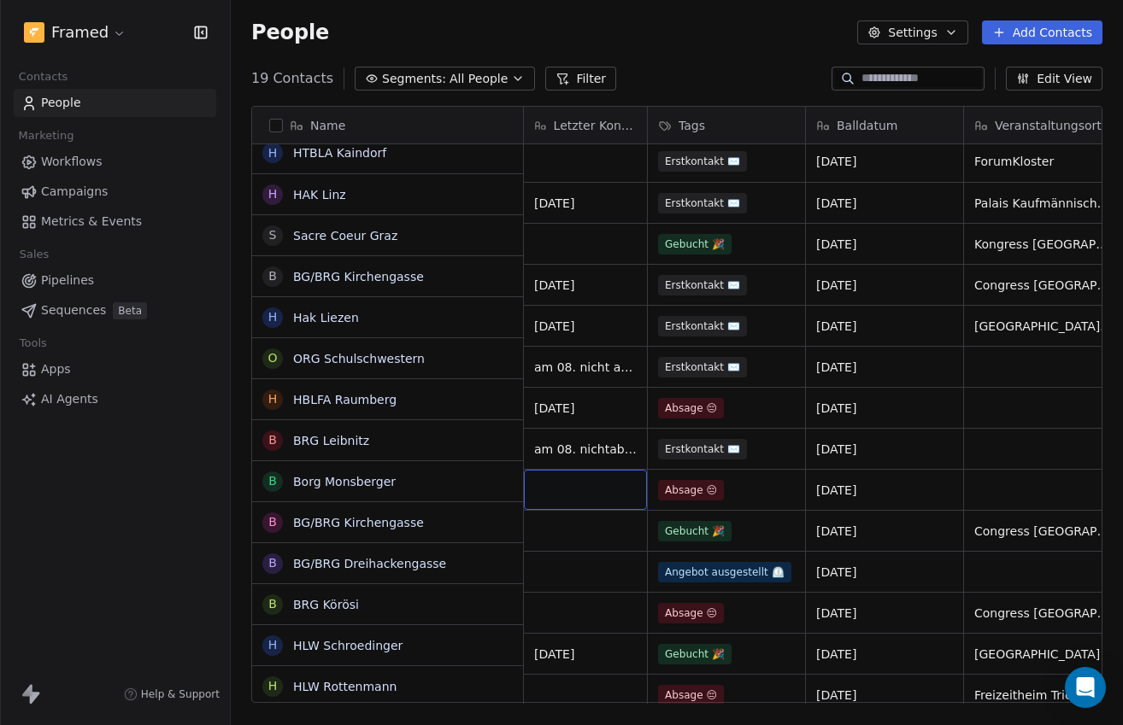
scroll to position [3, 0]
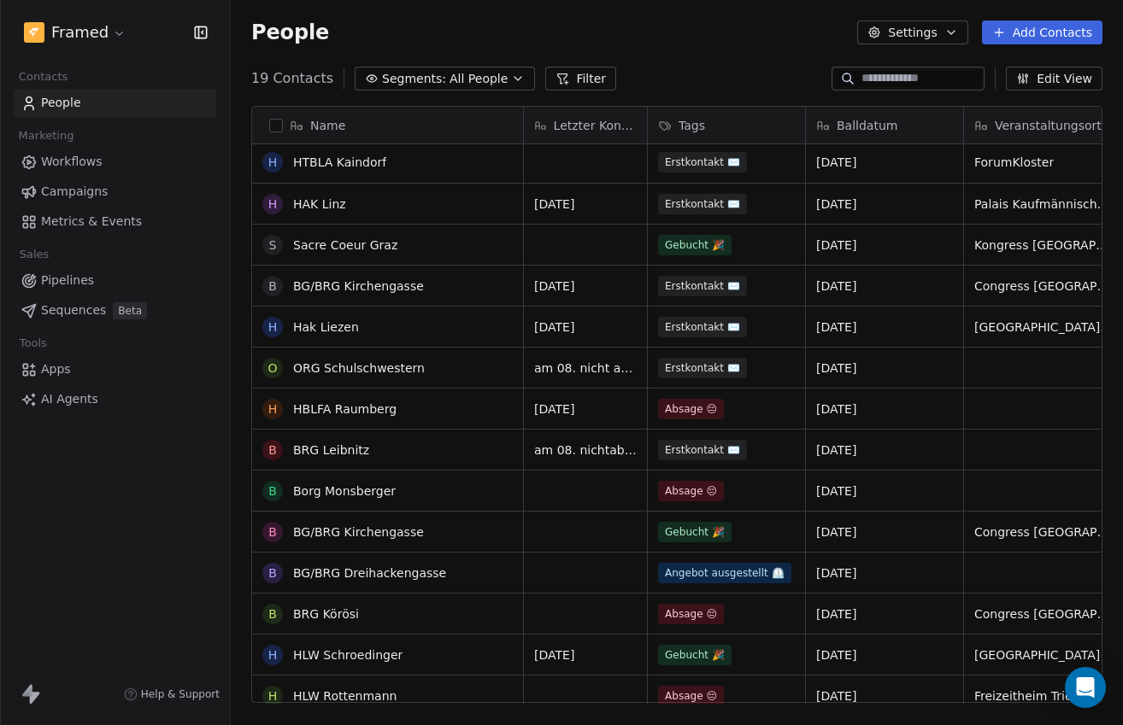
click at [608, 481] on div "grid" at bounding box center [585, 491] width 123 height 40
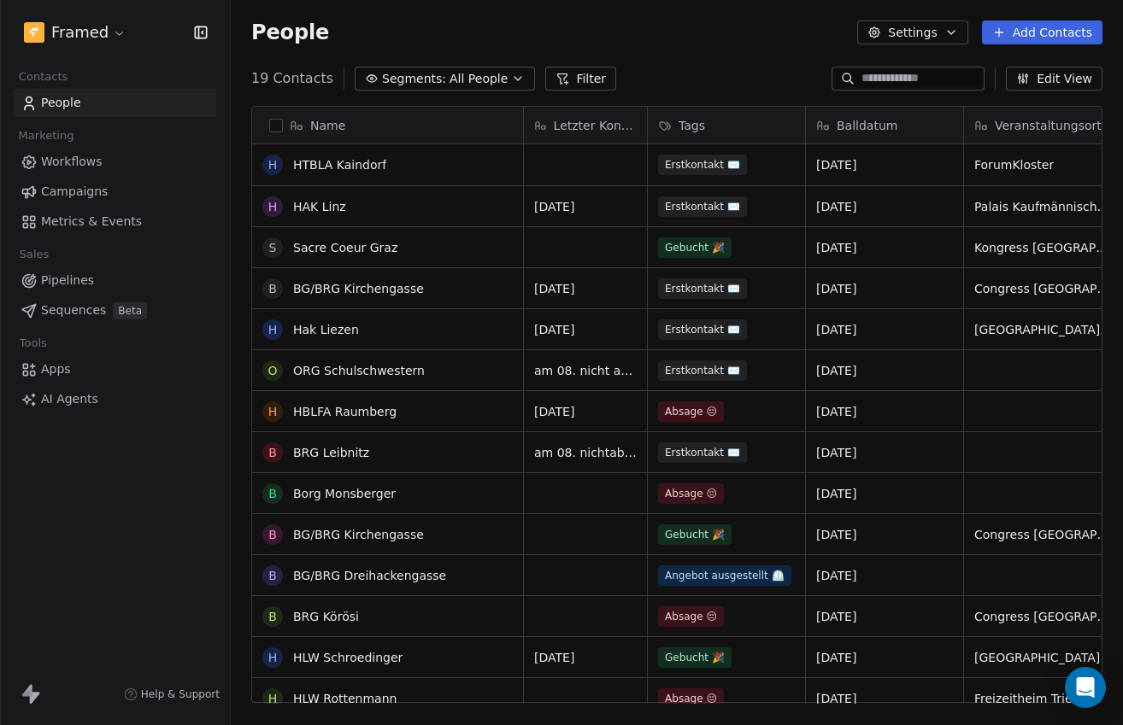
click at [599, 497] on div "grid" at bounding box center [585, 493] width 123 height 40
click at [563, 495] on div "grid" at bounding box center [585, 493] width 123 height 40
type textarea "**********"
click at [585, 539] on html "Framed Contacts People Marketing Workflows Campaigns Metrics & Events Sales Pip…" at bounding box center [561, 362] width 1123 height 725
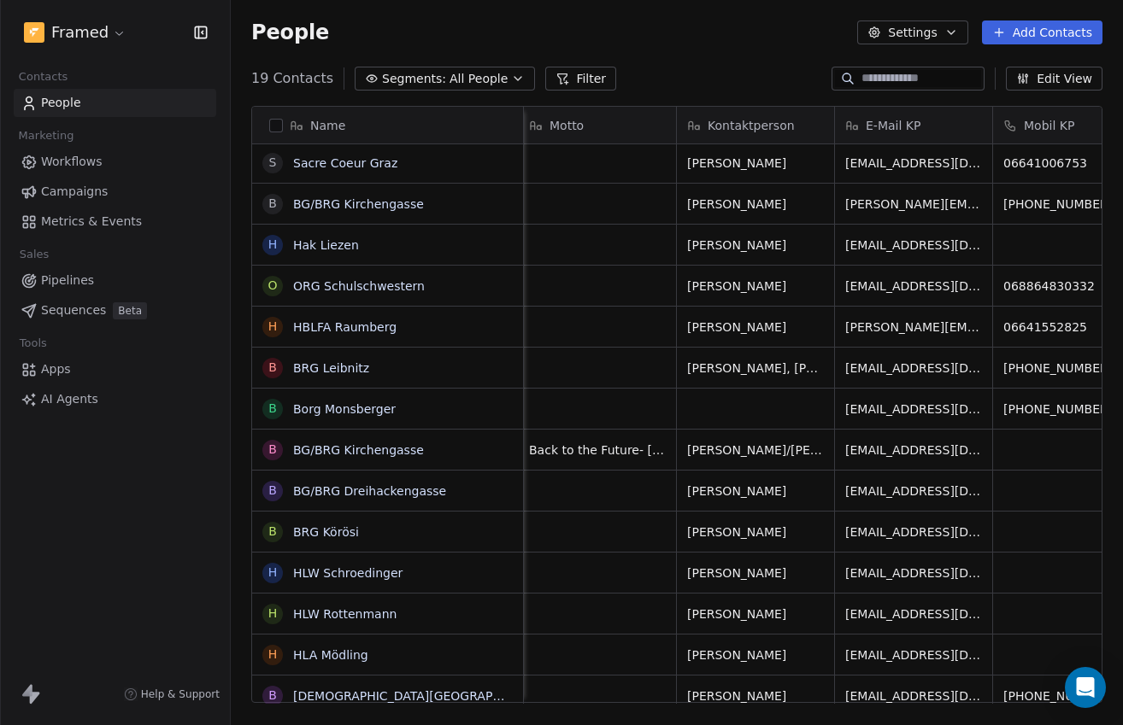
scroll to position [0, 676]
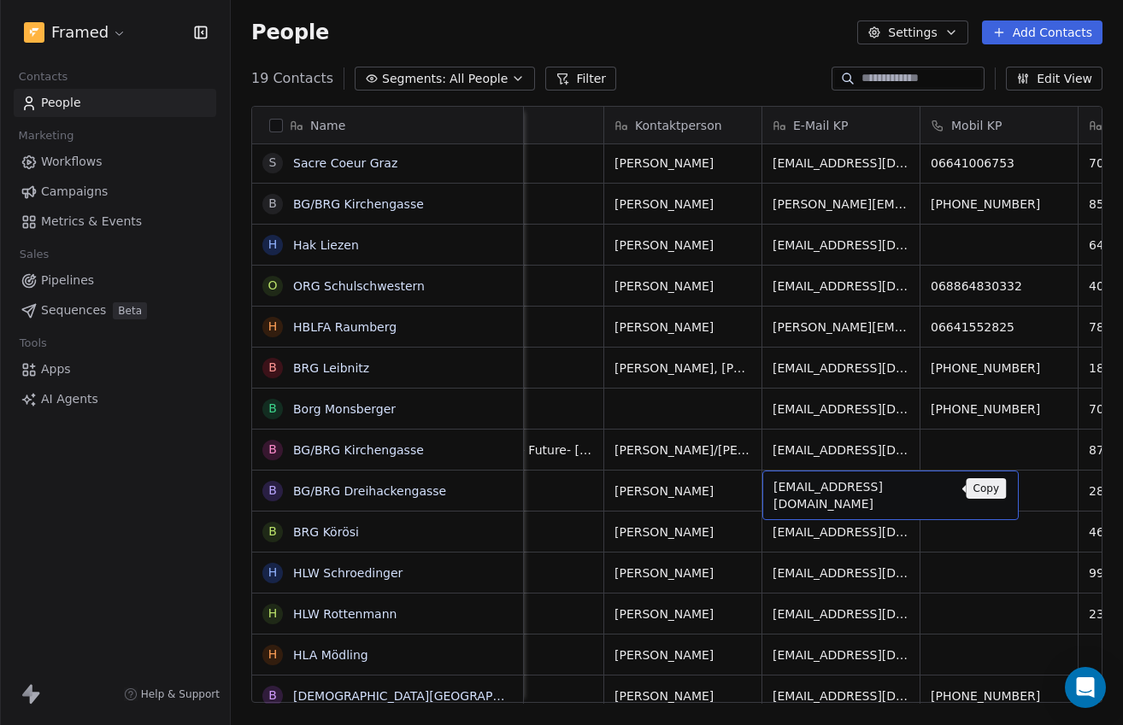
click at [990, 489] on icon "grid" at bounding box center [997, 489] width 14 height 14
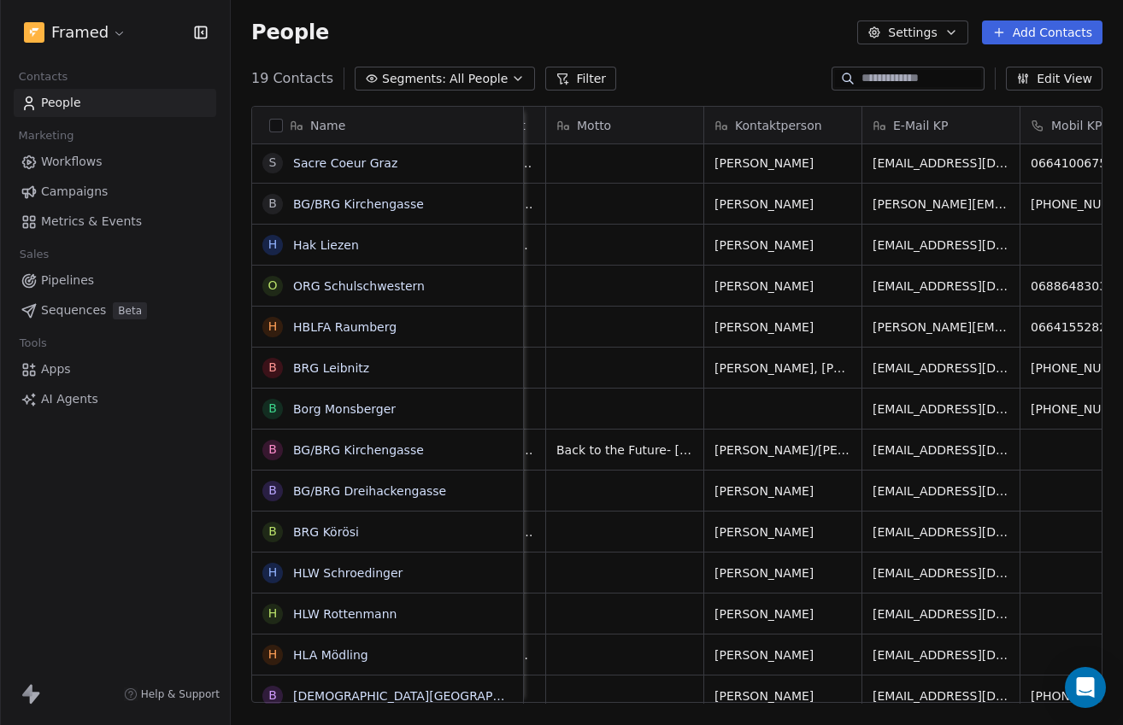
scroll to position [0, 582]
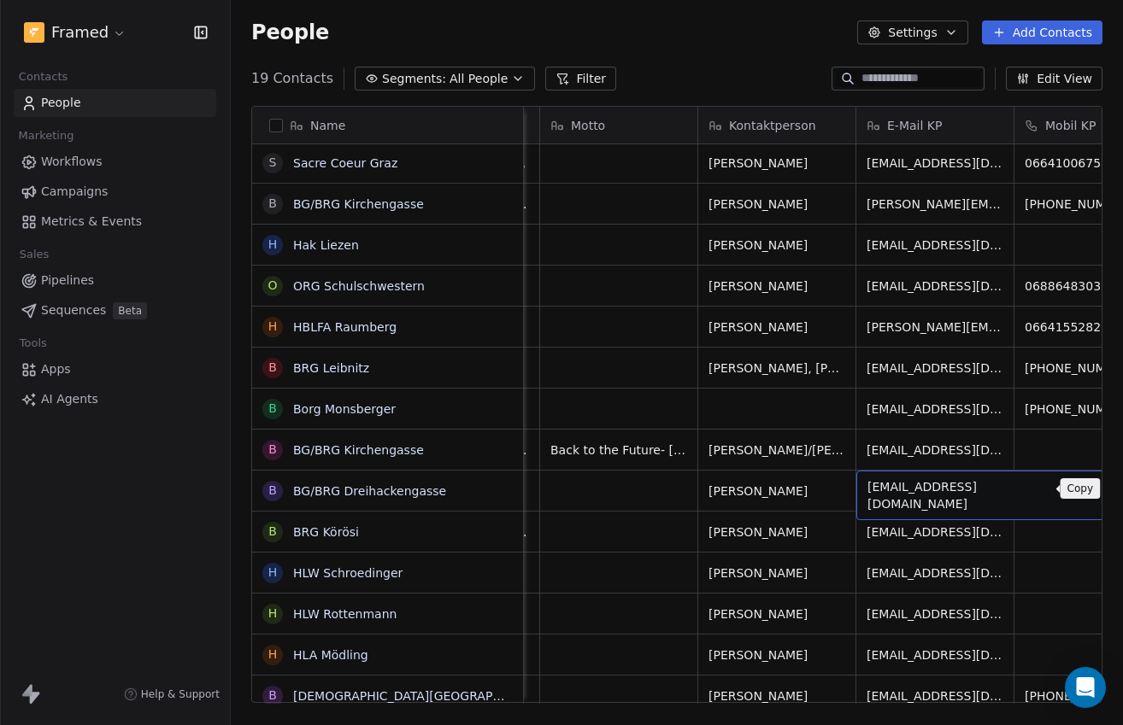
click at [1088, 493] on icon "grid" at bounding box center [1092, 490] width 8 height 8
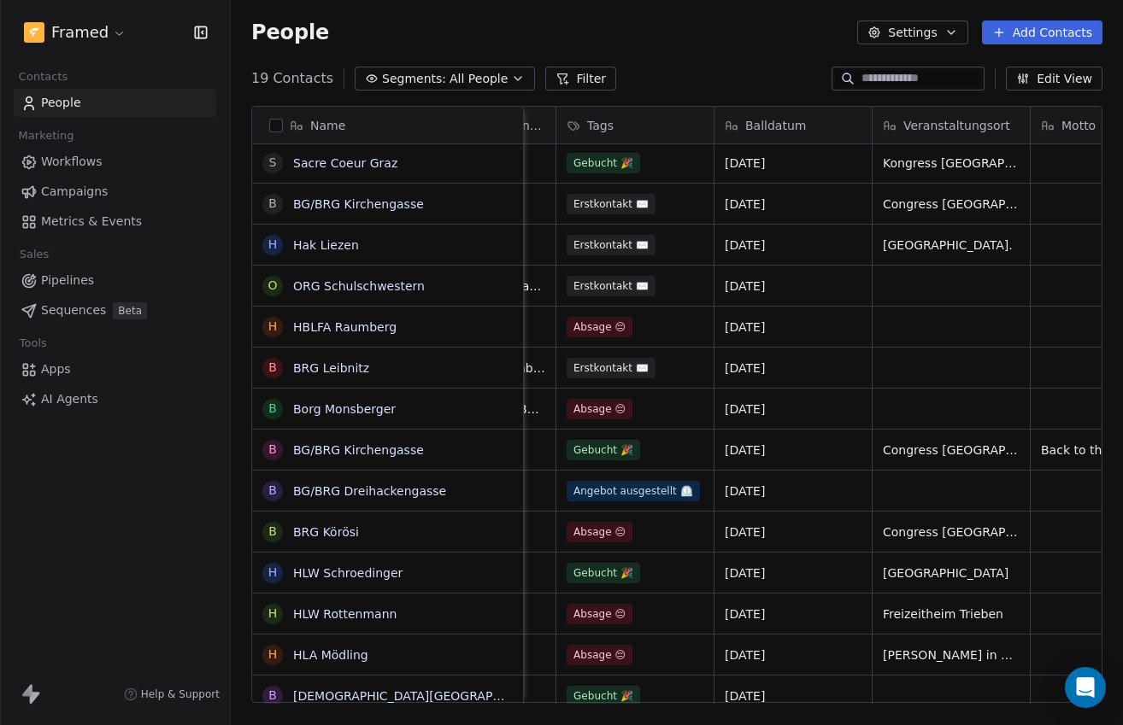
scroll to position [0, 0]
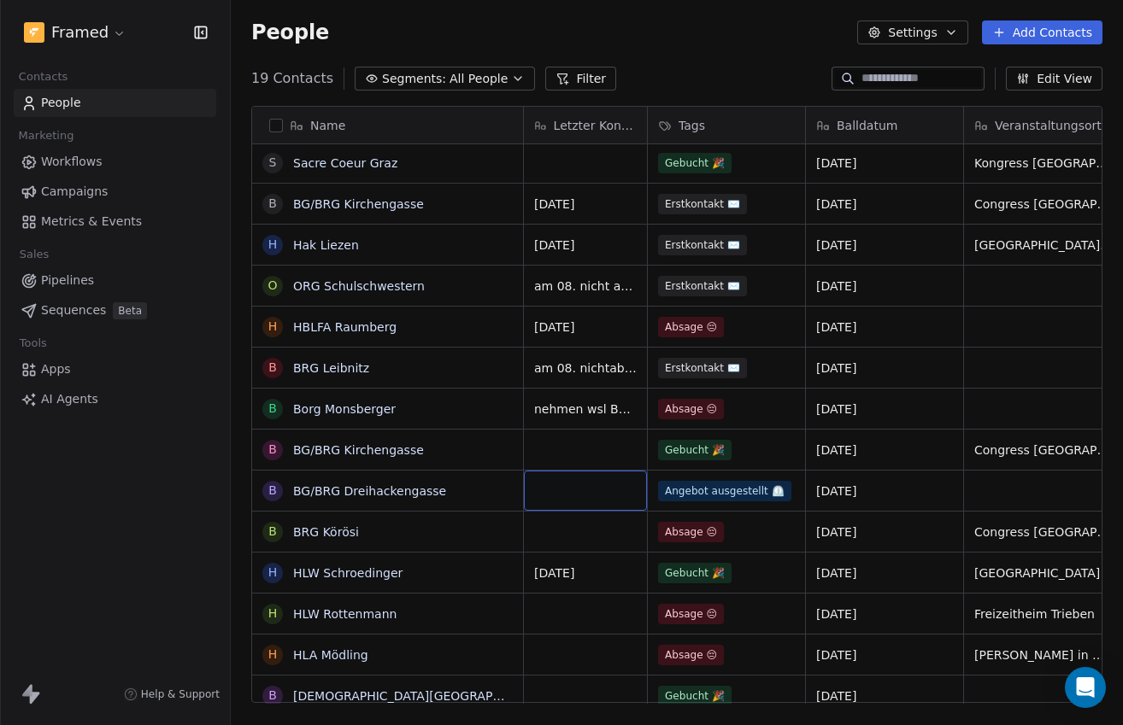
click at [595, 489] on div "grid" at bounding box center [585, 491] width 123 height 40
type textarea "**********"
click at [592, 539] on html "Framed Contacts People Marketing Workflows Campaigns Metrics & Events Sales Pip…" at bounding box center [561, 362] width 1123 height 725
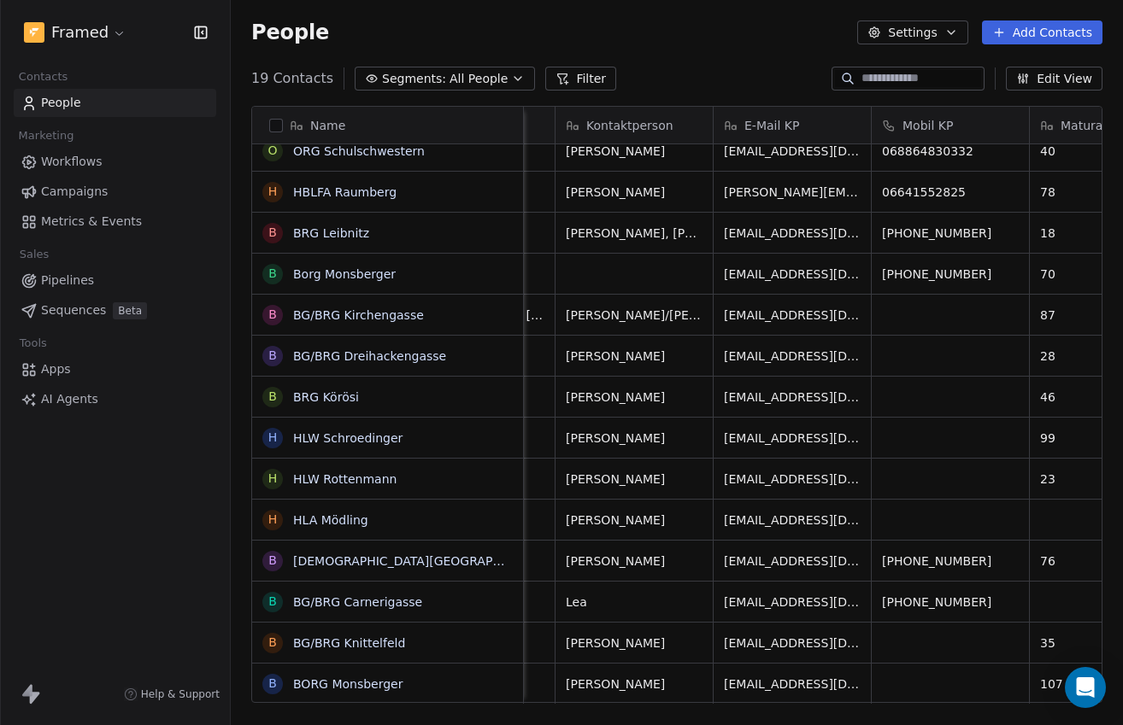
scroll to position [0, 681]
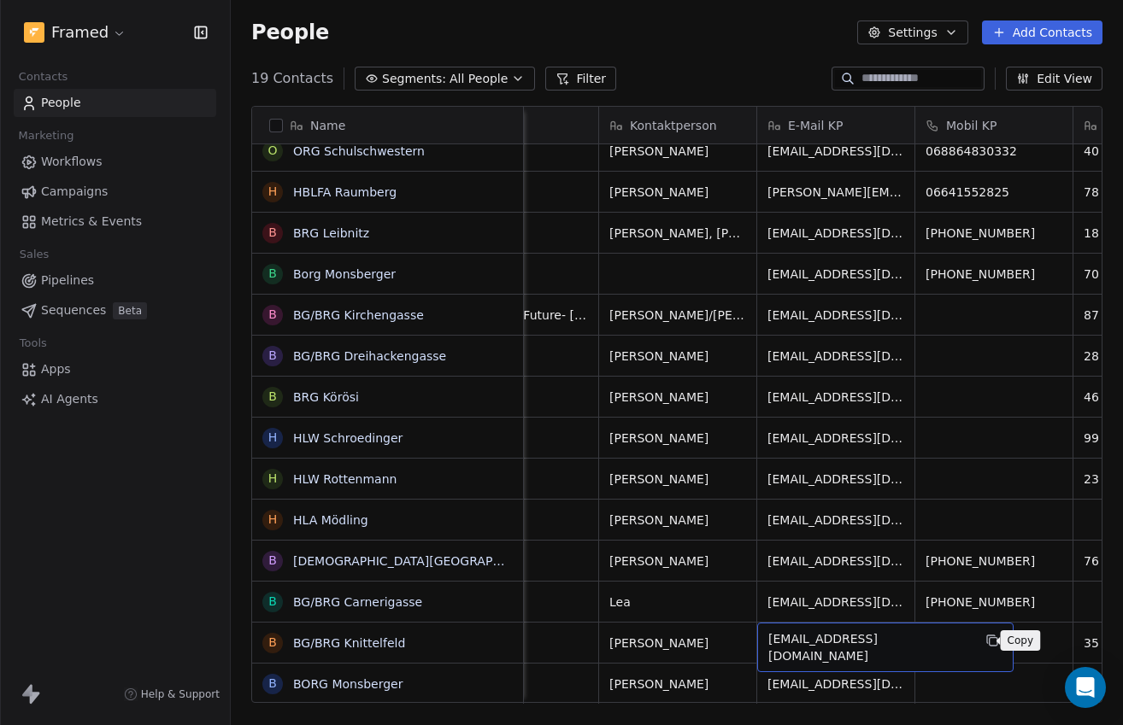
click at [985, 641] on icon "grid" at bounding box center [992, 641] width 14 height 14
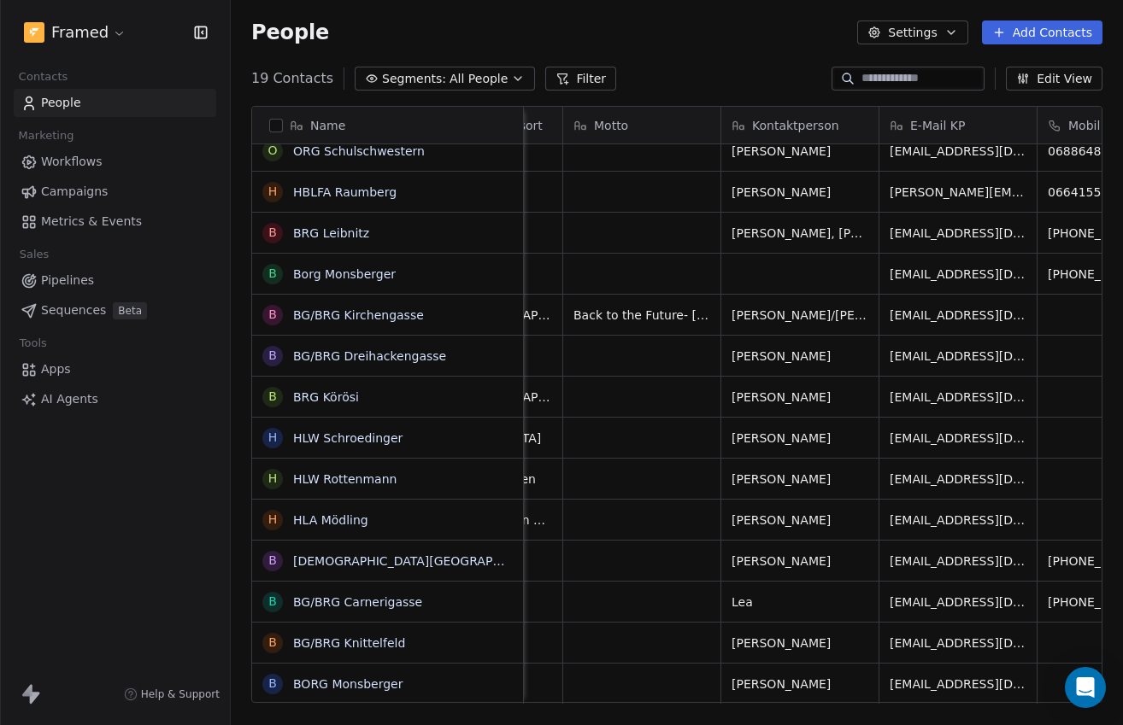
scroll to position [0, 627]
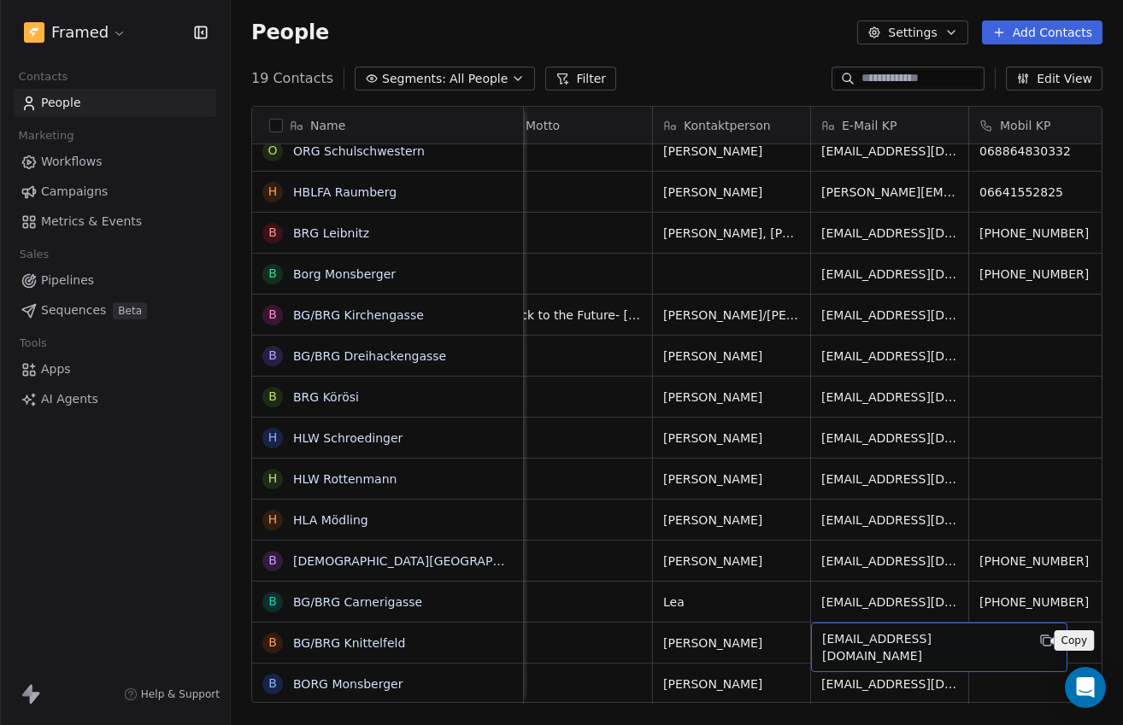
click at [1039, 642] on icon "grid" at bounding box center [1046, 641] width 14 height 14
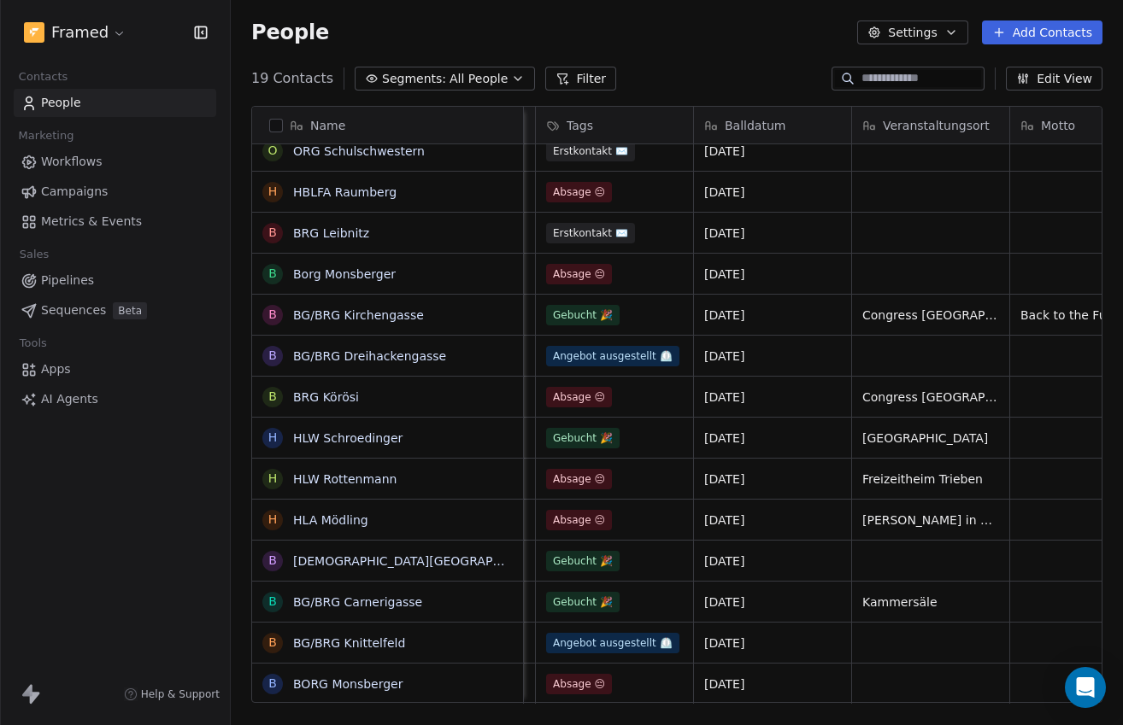
scroll to position [0, 0]
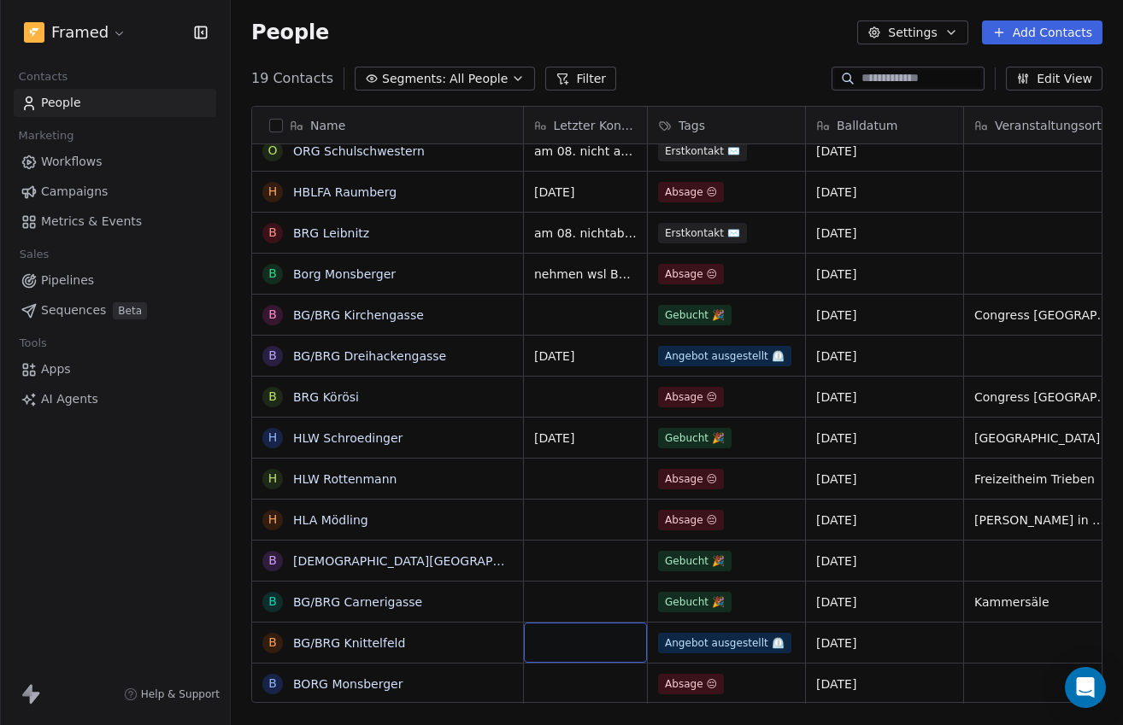
click at [572, 645] on div "grid" at bounding box center [585, 643] width 123 height 40
type textarea "**********"
click at [572, 545] on html "Framed Contacts People Marketing Workflows Campaigns Metrics & Events Sales Pip…" at bounding box center [561, 362] width 1123 height 725
click at [615, 355] on button "grid" at bounding box center [625, 353] width 21 height 21
type textarea "**********"
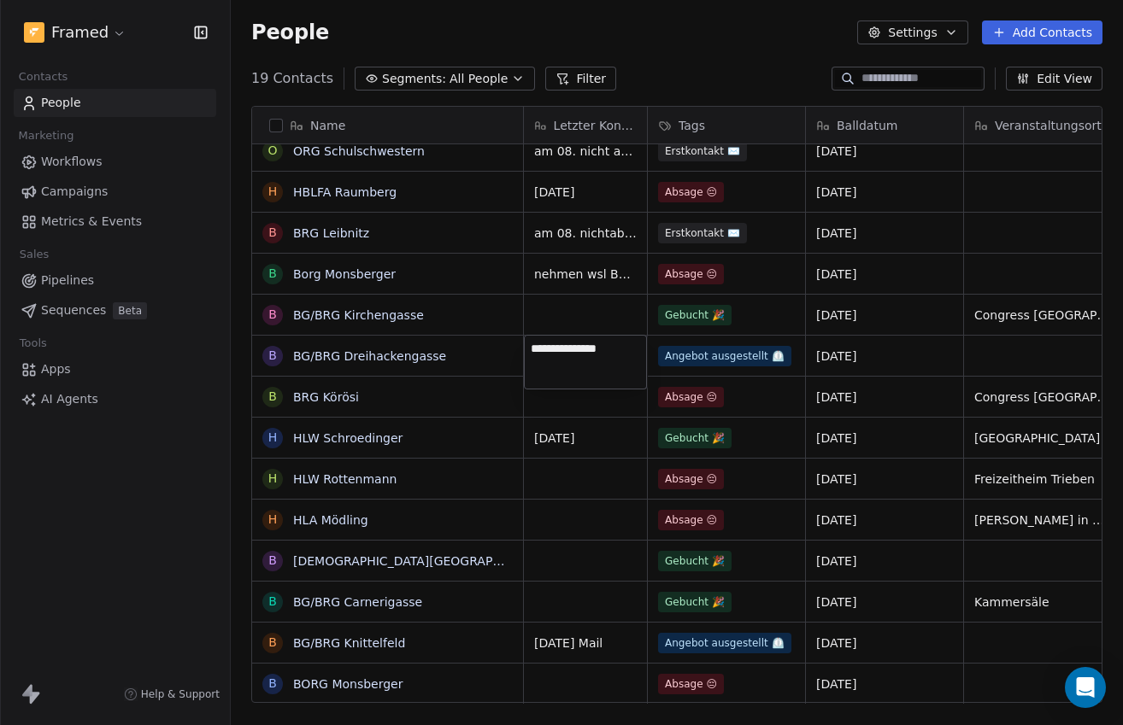
click at [811, 325] on html "Framed Contacts People Marketing Workflows Campaigns Metrics & Events Sales Pip…" at bounding box center [561, 362] width 1123 height 725
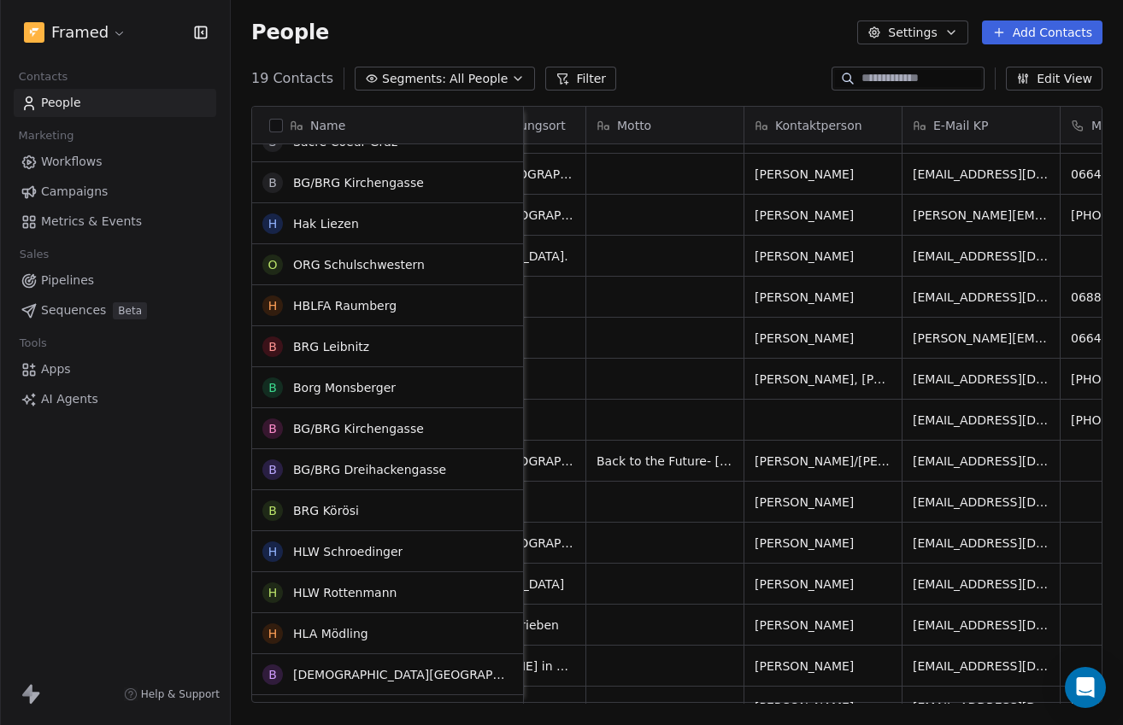
scroll to position [22, 0]
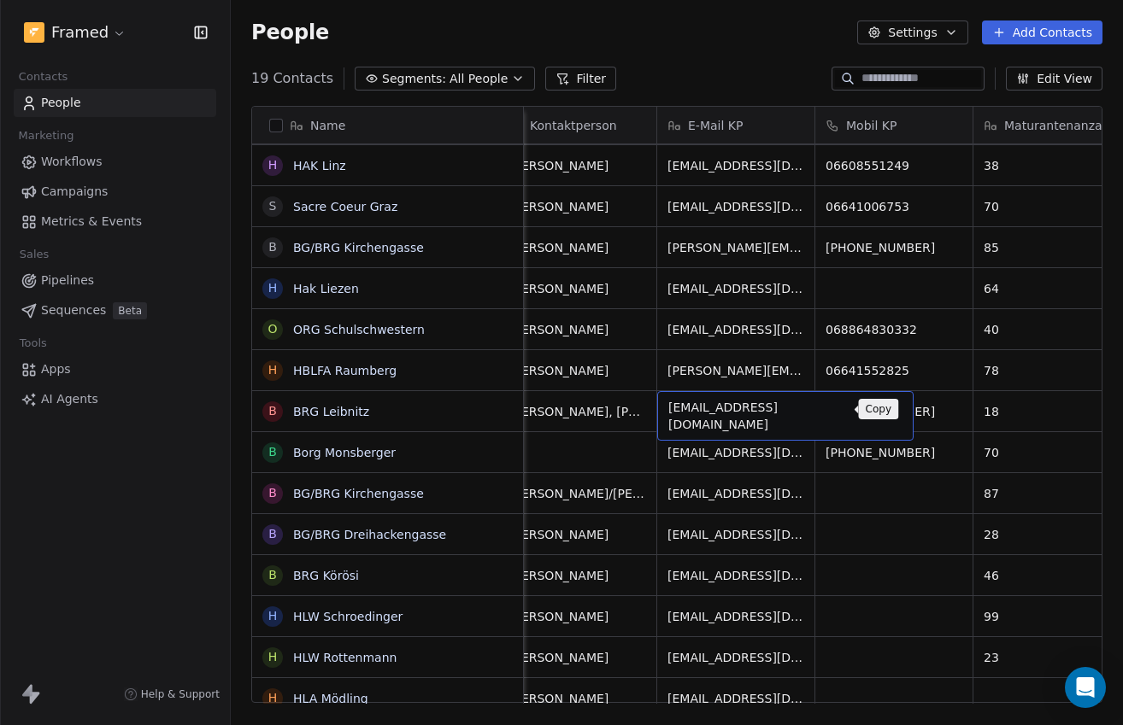
click at [882, 414] on button "grid" at bounding box center [892, 409] width 21 height 21
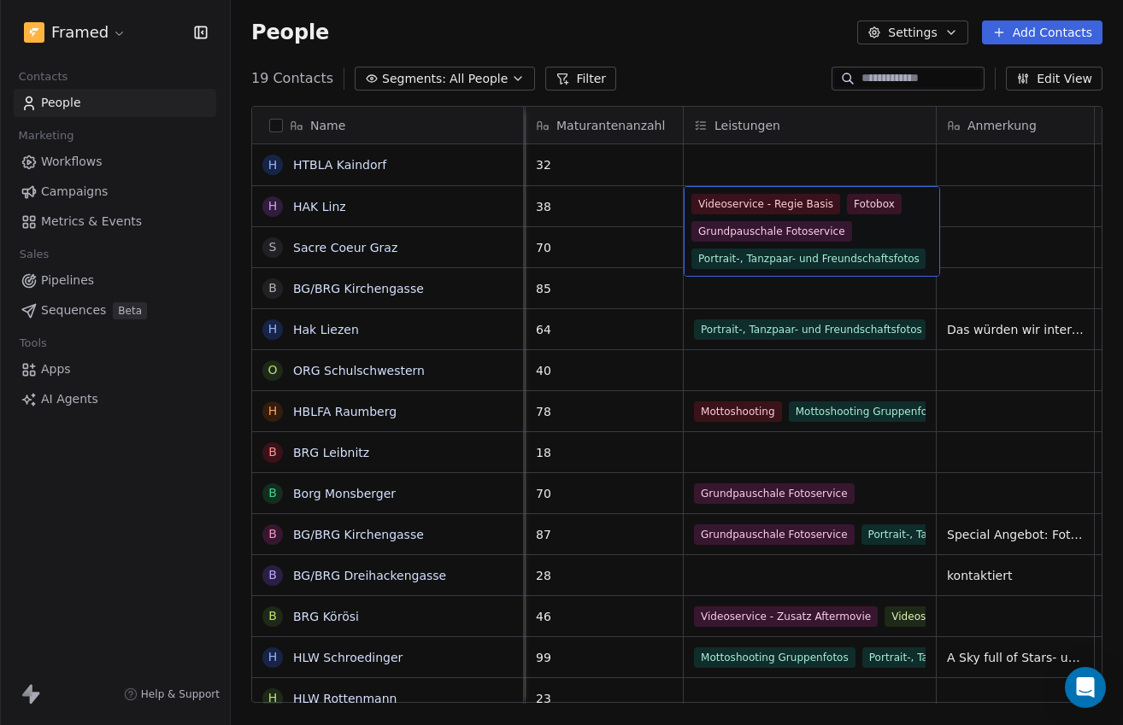
scroll to position [0, 7]
click at [889, 233] on div "Videoservice - Regie Basis Fotobox Grundpauschale Fotoservice Portrait-, Tanzpa…" at bounding box center [805, 231] width 234 height 75
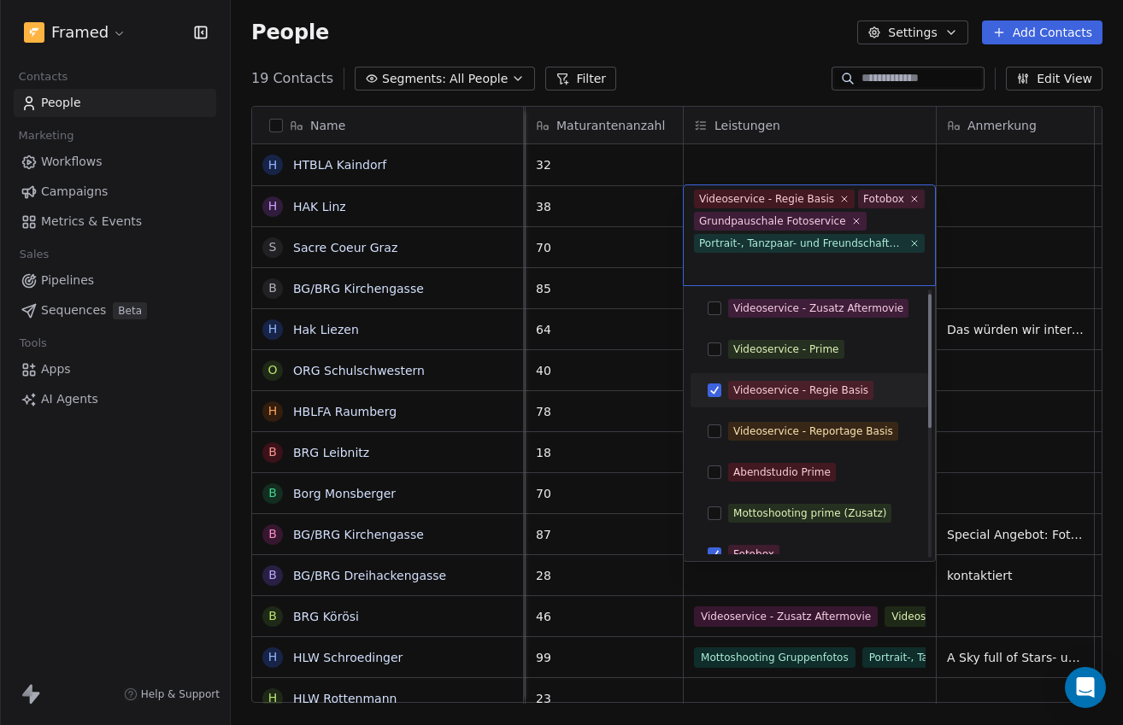
scroll to position [0, 0]
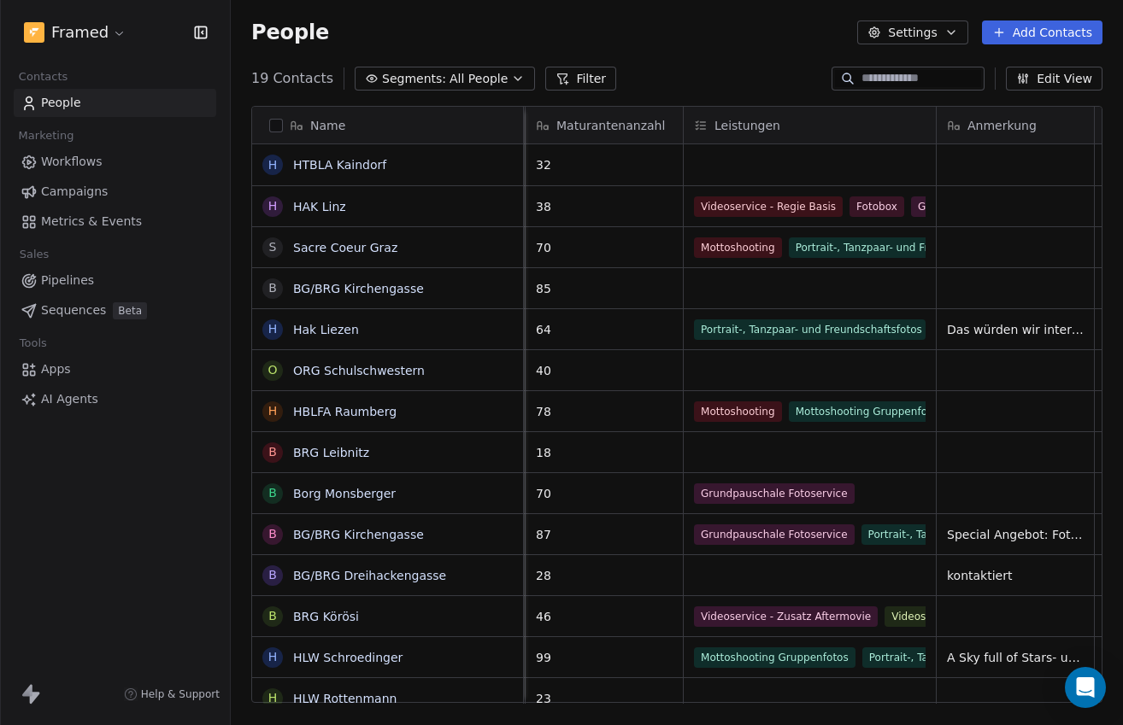
click at [977, 208] on html "Framed Contacts People Marketing Workflows Campaigns Metrics & Events Sales Pip…" at bounding box center [561, 362] width 1123 height 725
click at [978, 208] on div "grid" at bounding box center [1014, 206] width 157 height 40
type textarea "**********"
click at [1025, 252] on html "Framed Contacts People Marketing Workflows Campaigns Metrics & Events Sales Pip…" at bounding box center [561, 362] width 1123 height 725
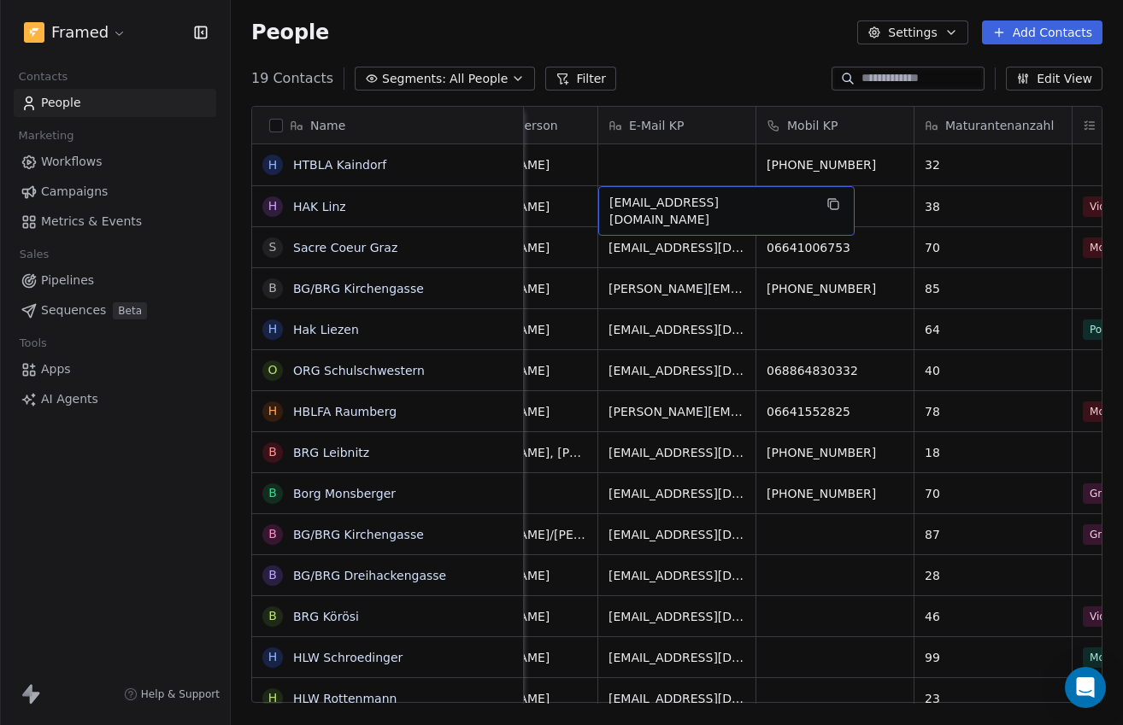
scroll to position [0, 844]
click at [767, 208] on div "[EMAIL_ADDRESS][DOMAIN_NAME]" at bounding box center [722, 211] width 256 height 50
drag, startPoint x: 765, startPoint y: 208, endPoint x: 721, endPoint y: 208, distance: 43.6
click at [721, 208] on div "[EMAIL_ADDRESS][DOMAIN_NAME]" at bounding box center [722, 211] width 256 height 50
click at [602, 207] on div "[EMAIL_ADDRESS][DOMAIN_NAME]" at bounding box center [722, 211] width 256 height 50
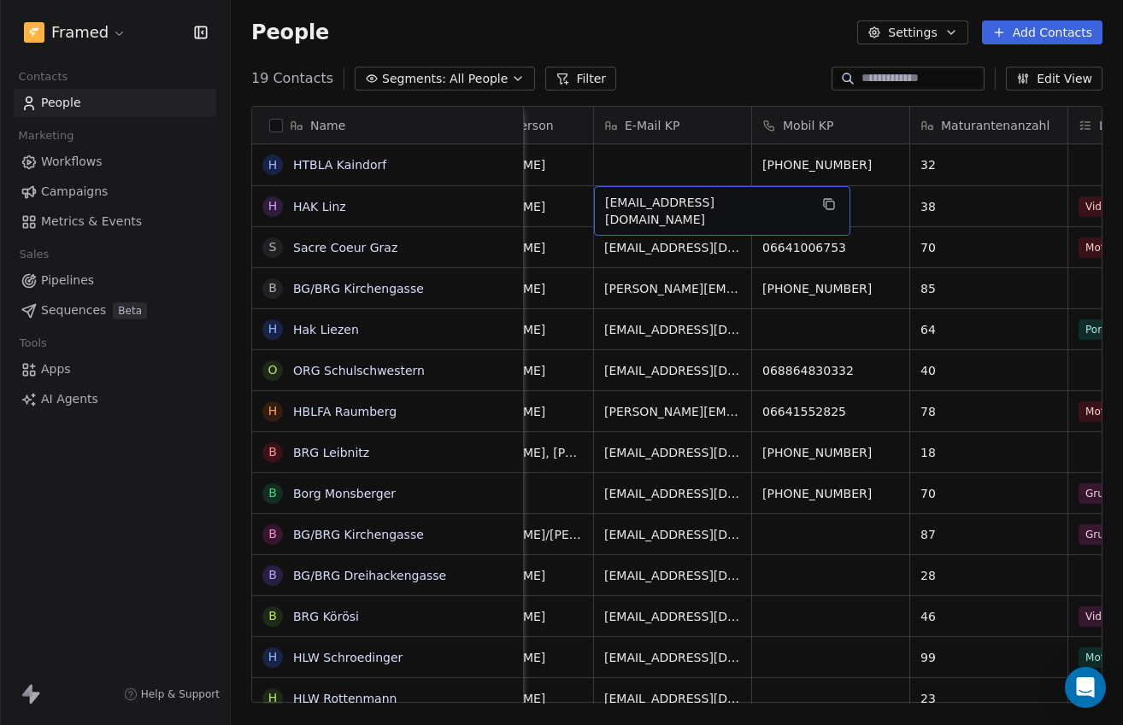
drag, startPoint x: 606, startPoint y: 205, endPoint x: 713, endPoint y: 205, distance: 107.6
click at [713, 205] on span "[EMAIL_ADDRESS][DOMAIN_NAME]" at bounding box center [706, 211] width 203 height 34
click at [729, 205] on span "[EMAIL_ADDRESS][DOMAIN_NAME]" at bounding box center [706, 211] width 203 height 34
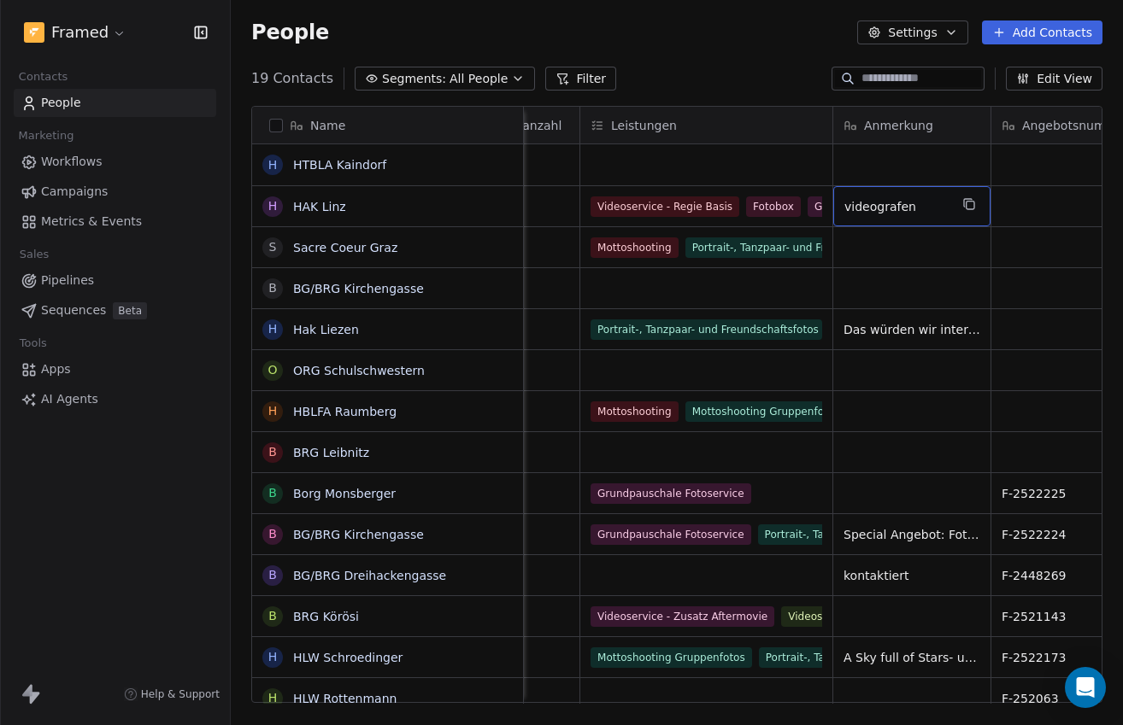
scroll to position [0, 1335]
click at [926, 202] on span "videografen" at bounding box center [893, 206] width 104 height 17
type textarea "**********"
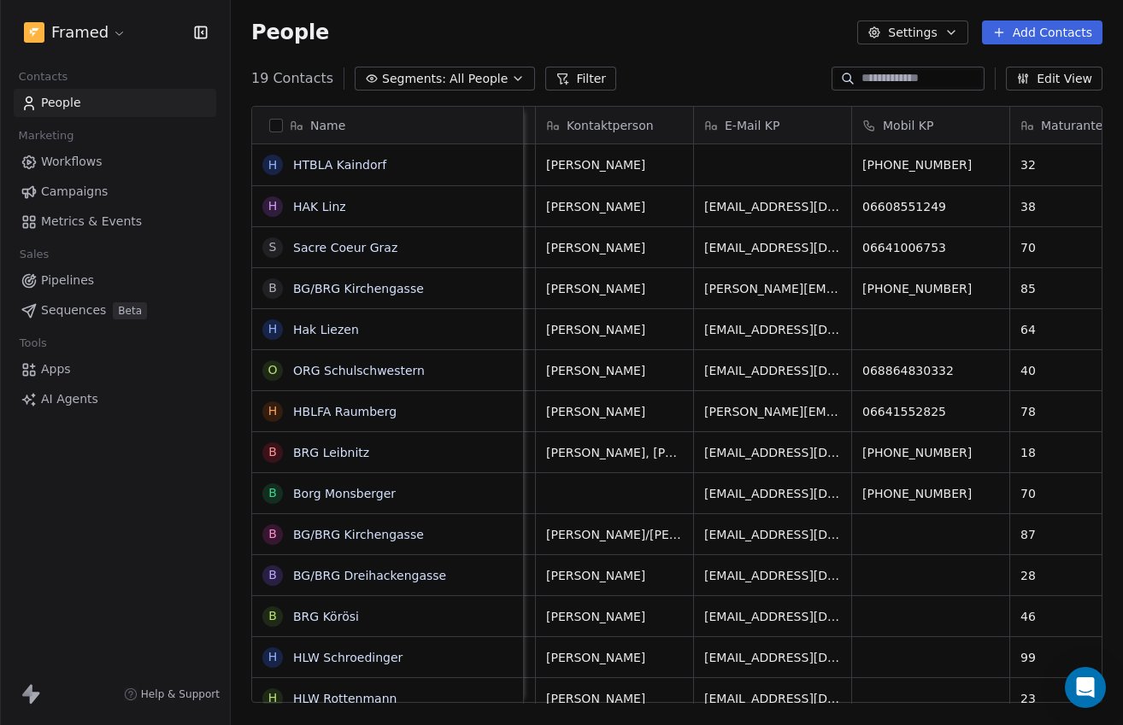
scroll to position [0, 750]
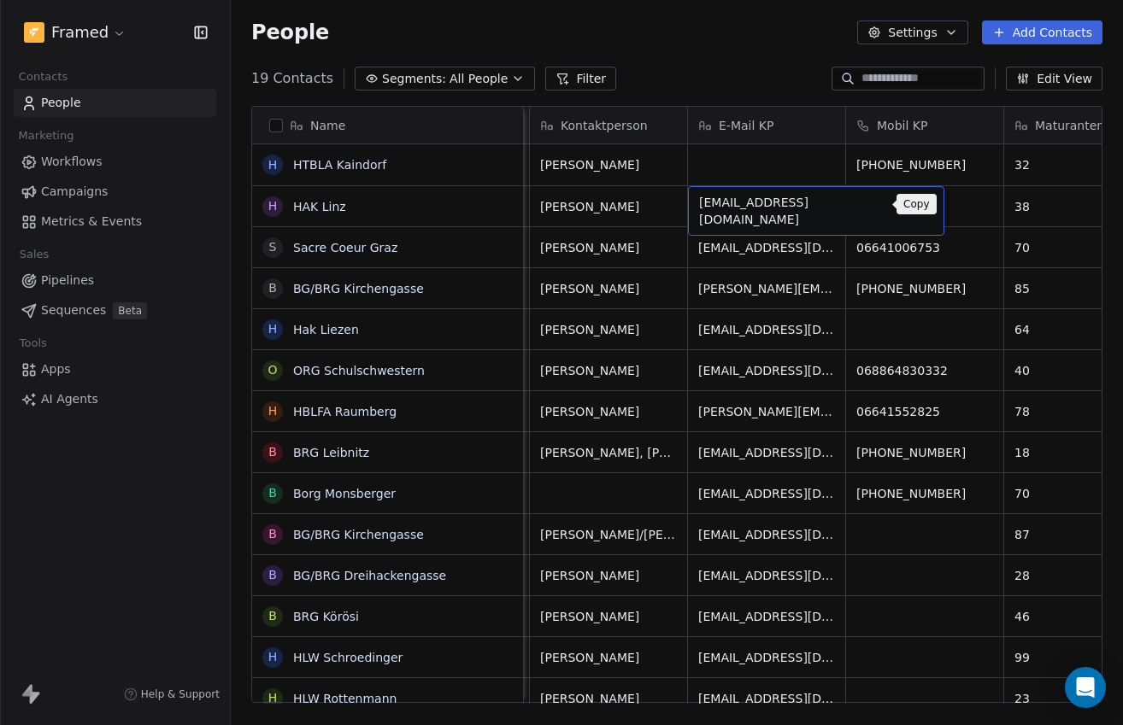
click at [912, 206] on button "grid" at bounding box center [922, 204] width 21 height 21
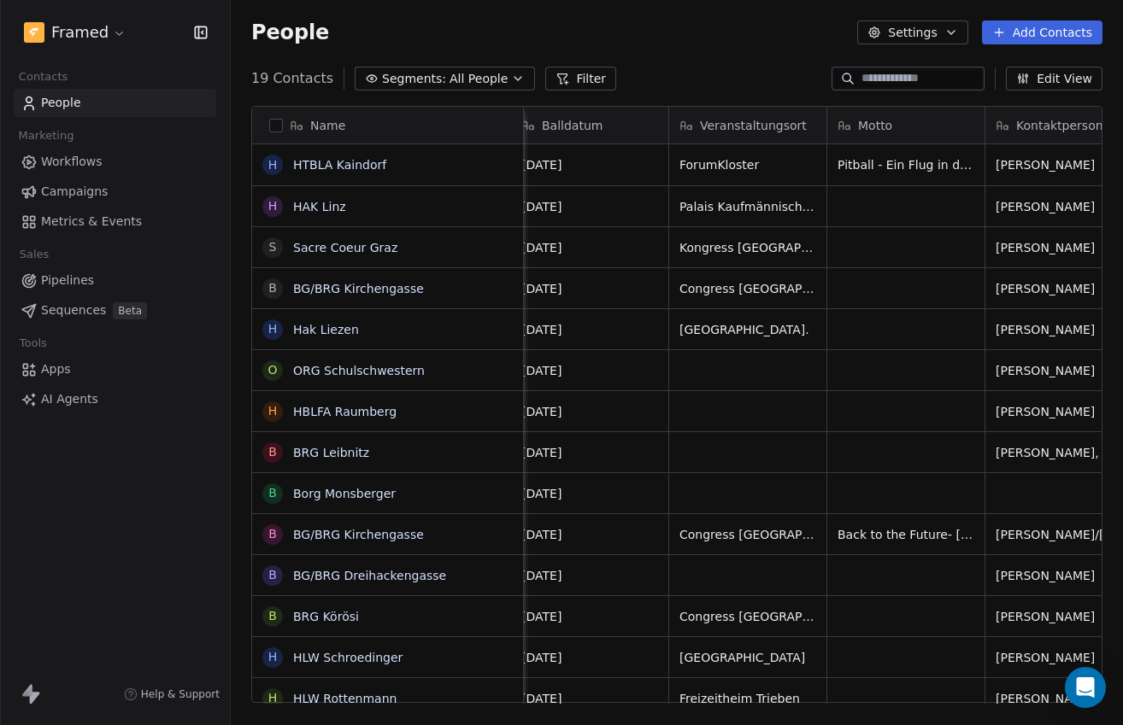
scroll to position [0, 0]
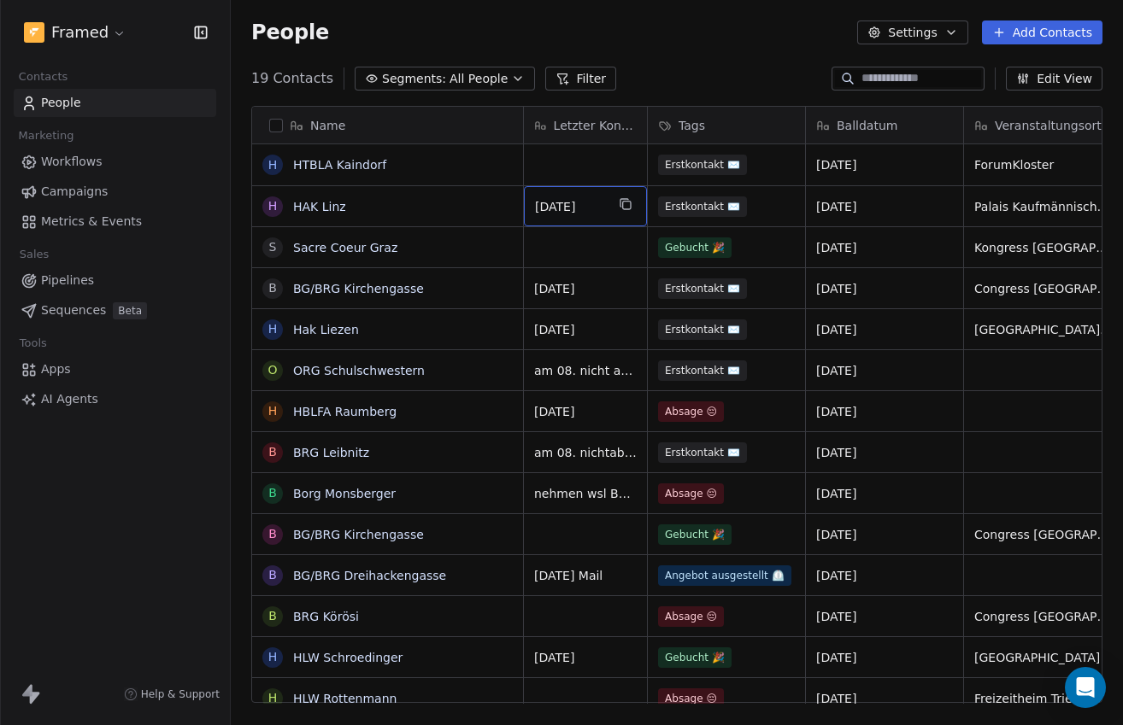
click at [607, 206] on div "[DATE]" at bounding box center [585, 206] width 123 height 40
type textarea "**********"
click at [613, 249] on html "Framed Contacts People Marketing Workflows Campaigns Metrics & Events Sales Pip…" at bounding box center [561, 362] width 1123 height 725
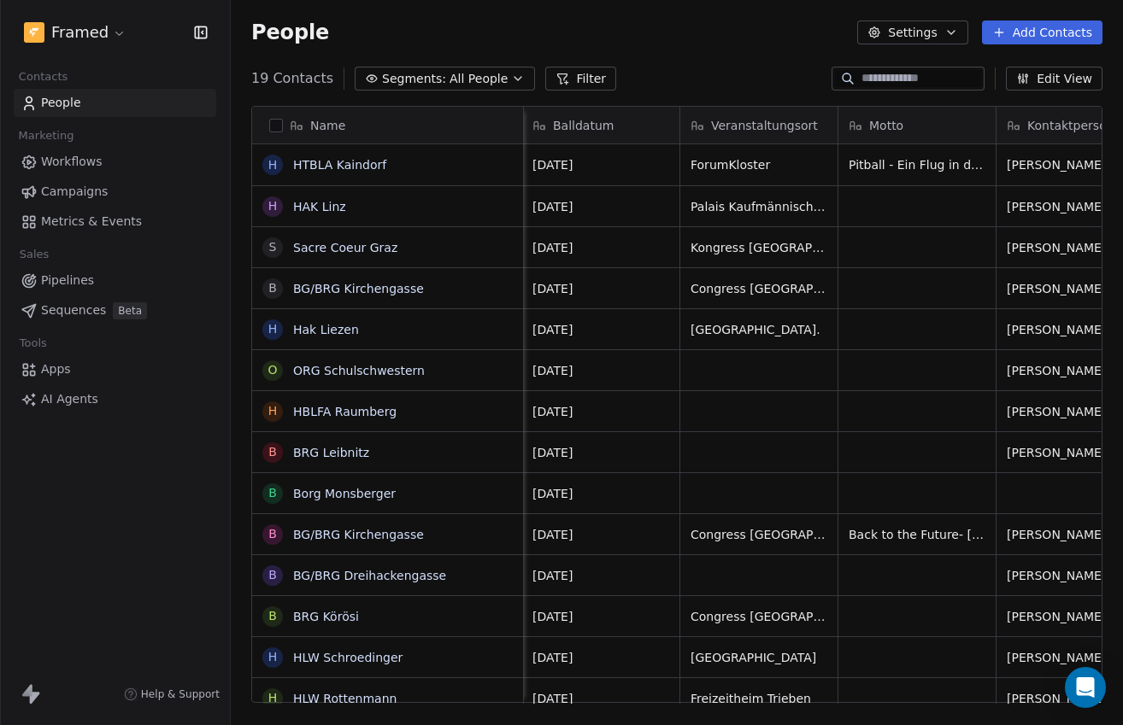
scroll to position [0, 418]
